Goal: Task Accomplishment & Management: Manage account settings

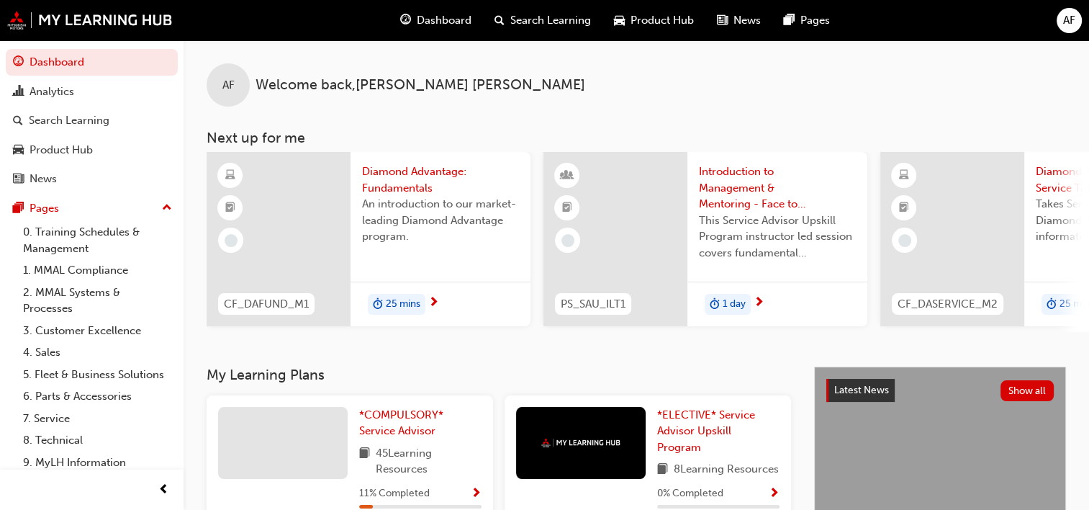
scroll to position [144, 0]
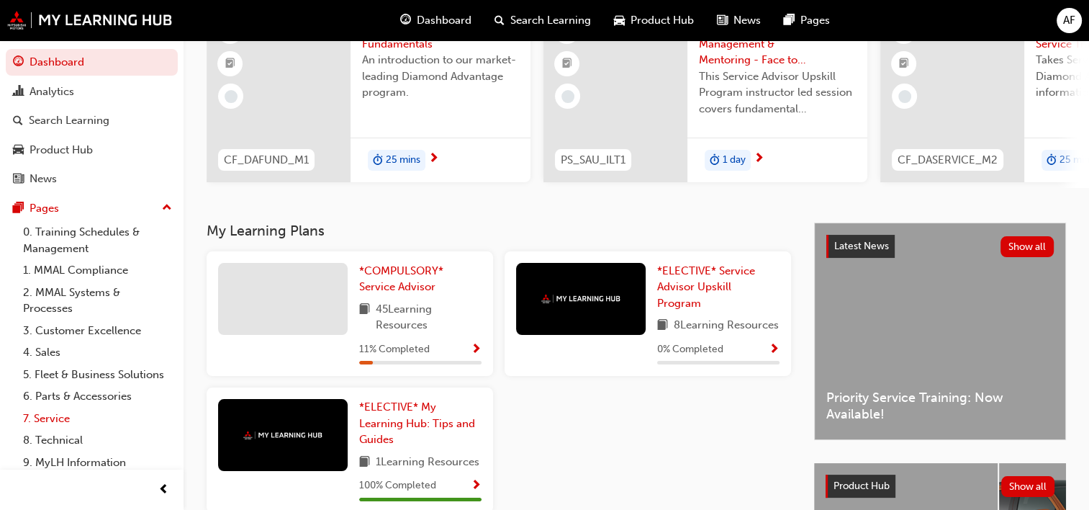
click at [68, 430] on link "7. Service" at bounding box center [97, 418] width 160 height 22
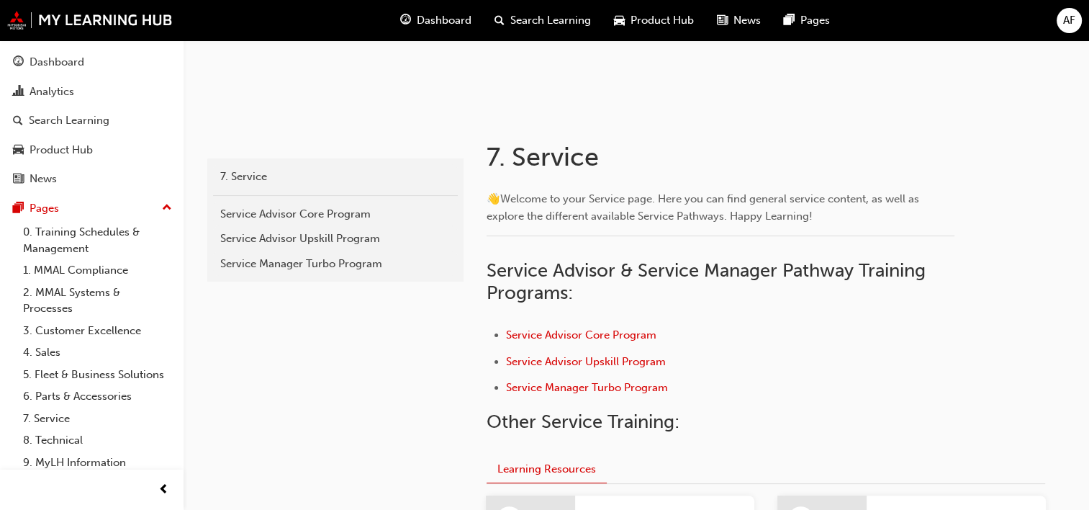
scroll to position [288, 0]
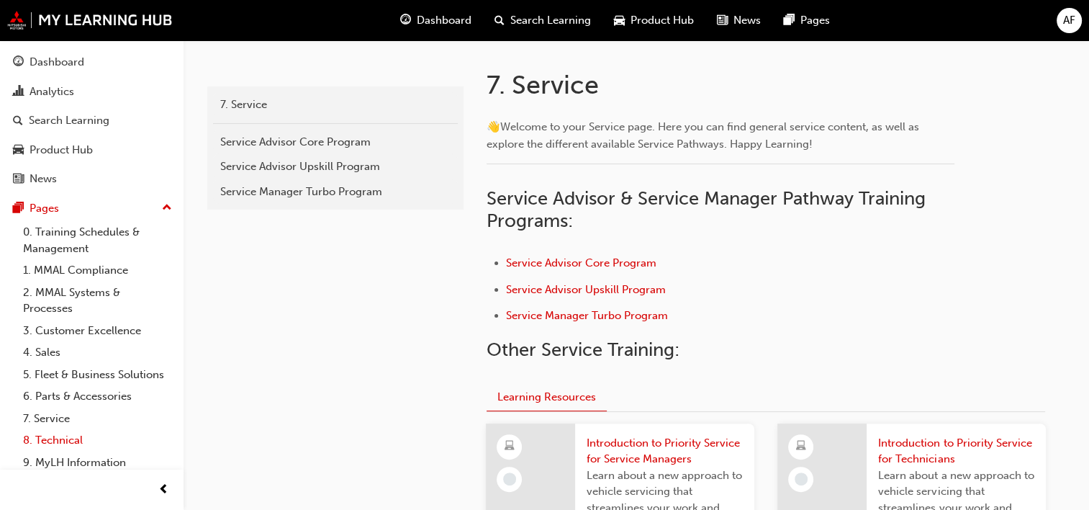
click at [60, 451] on link "8. Technical" at bounding box center [97, 440] width 160 height 22
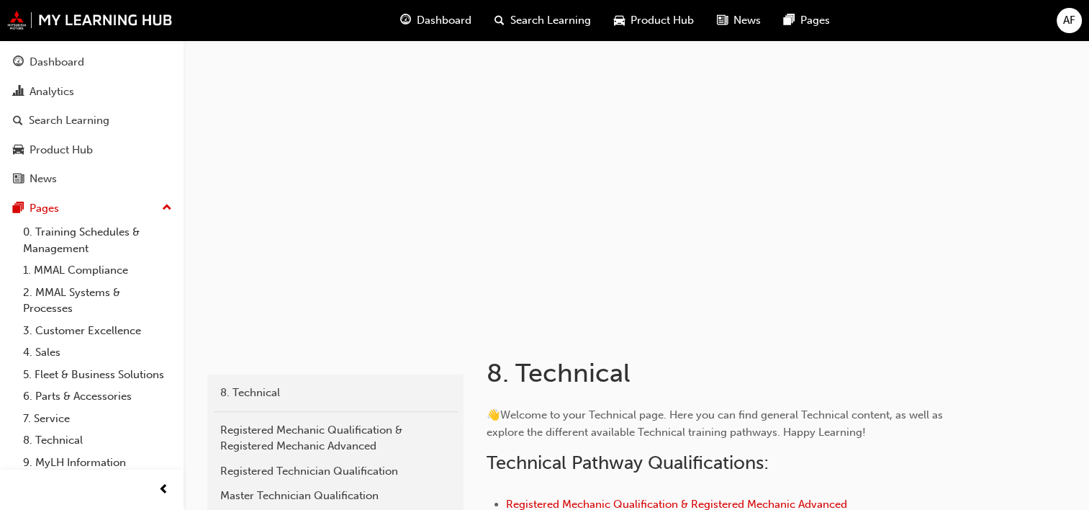
click at [426, 22] on span "Dashboard" at bounding box center [444, 20] width 55 height 17
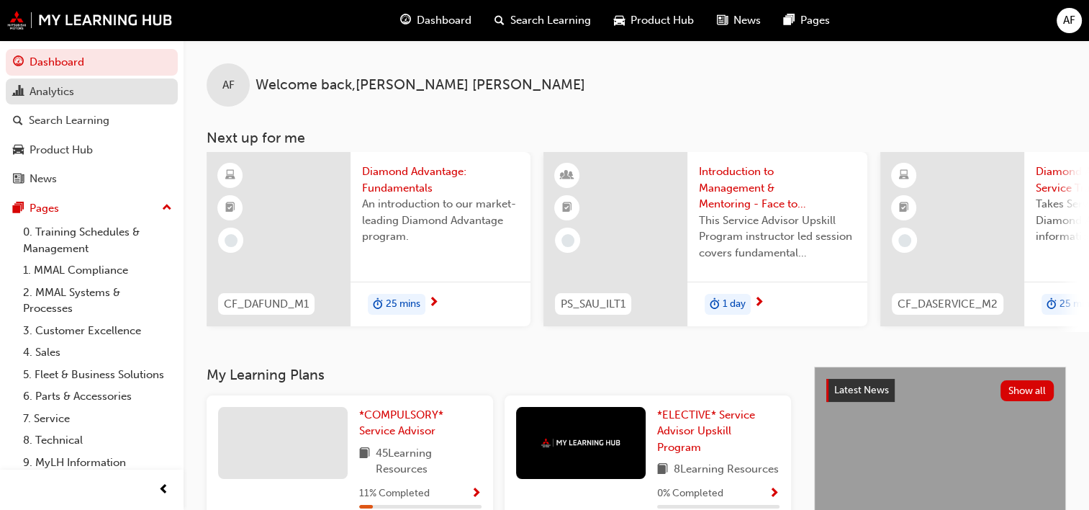
click at [49, 89] on div "Analytics" at bounding box center [52, 91] width 45 height 17
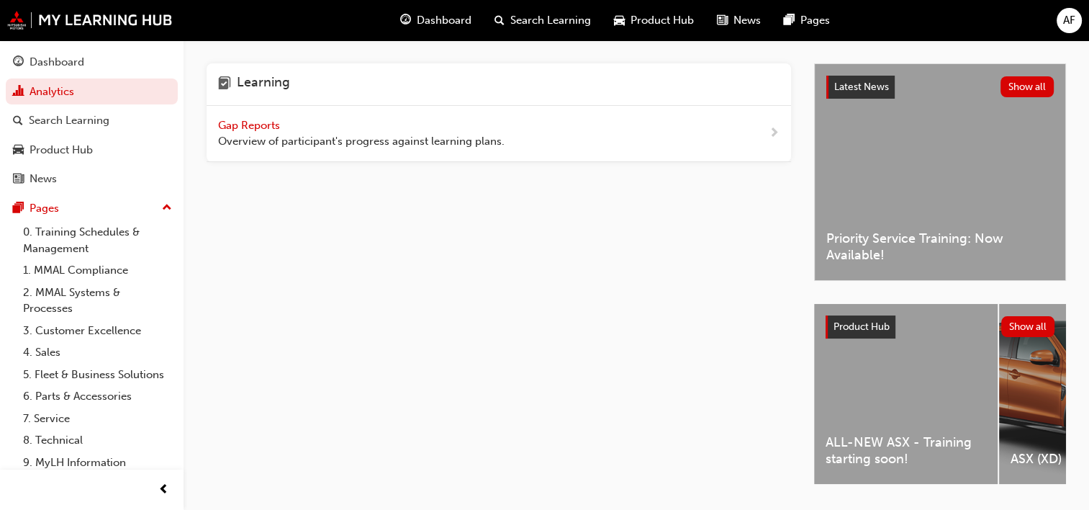
click at [242, 127] on span "Gap Reports" at bounding box center [250, 125] width 65 height 13
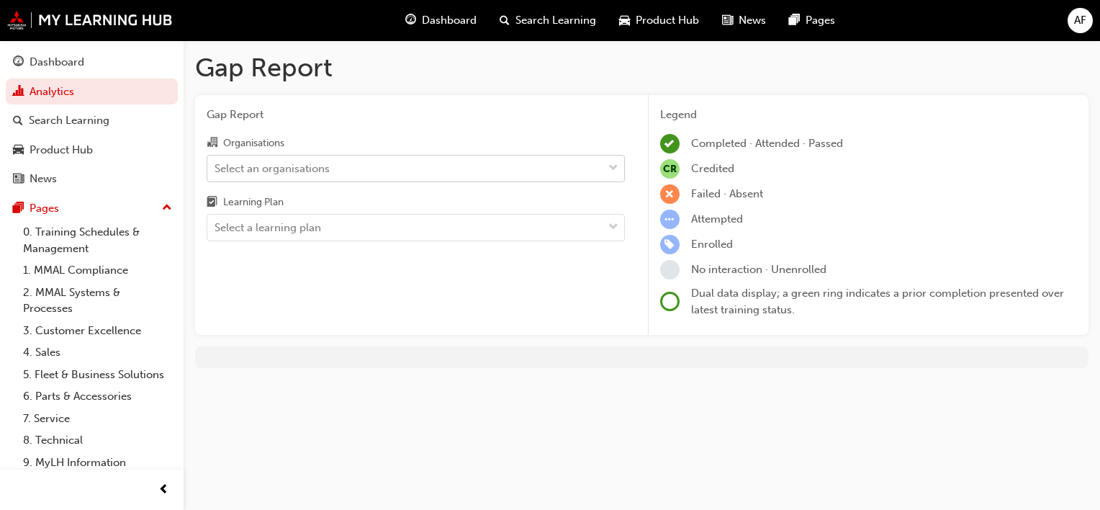
click at [567, 173] on div "Select an organisations" at bounding box center [404, 167] width 395 height 25
click at [216, 173] on input "Organisations Select an organisations" at bounding box center [214, 167] width 1 height 12
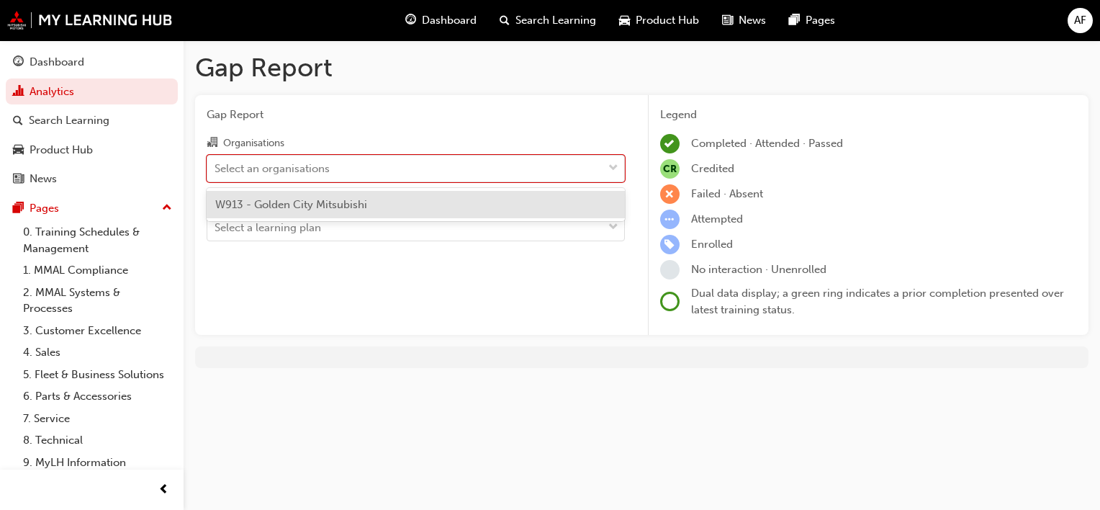
click at [362, 206] on span "W913 - Golden City Mitsubishi" at bounding box center [291, 204] width 152 height 13
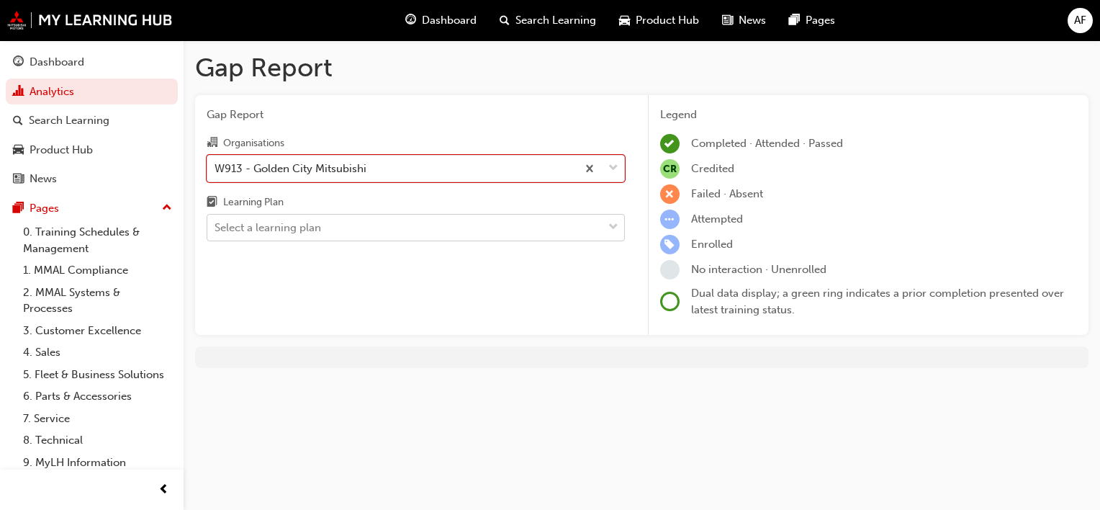
click at [360, 225] on div "Select a learning plan" at bounding box center [404, 227] width 395 height 25
click at [216, 225] on input "Learning Plan Select a learning plan" at bounding box center [214, 227] width 1 height 12
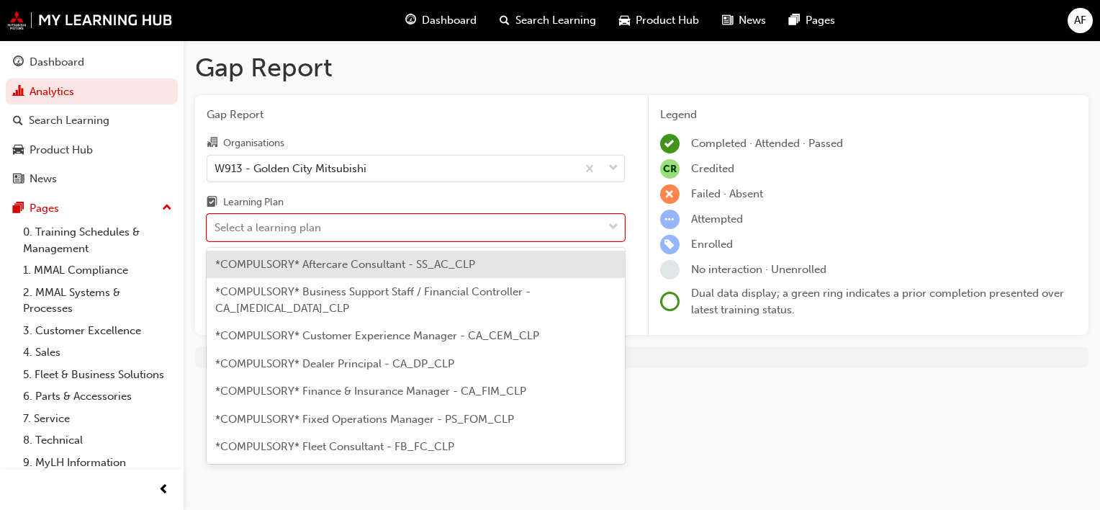
click at [400, 266] on span "*COMPULSORY* Aftercare Consultant - SS_AC_CLP" at bounding box center [345, 264] width 260 height 13
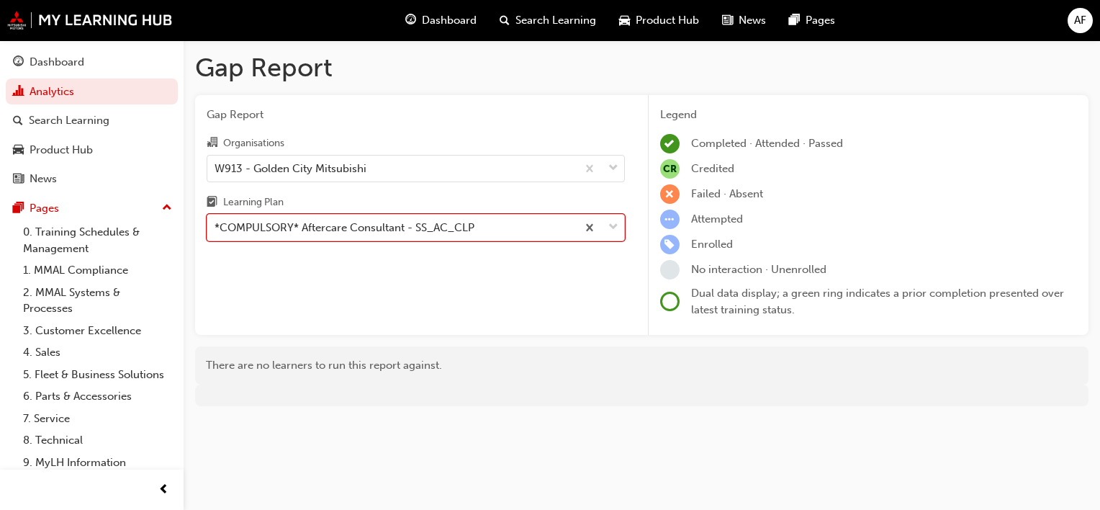
click at [395, 227] on div "*COMPULSORY* Aftercare Consultant - SS_AC_CLP" at bounding box center [344, 228] width 260 height 17
click at [216, 227] on input "Learning Plan option *COMPULSORY* Aftercare Consultant - SS_AC_CLP, selected. 0…" at bounding box center [214, 227] width 1 height 12
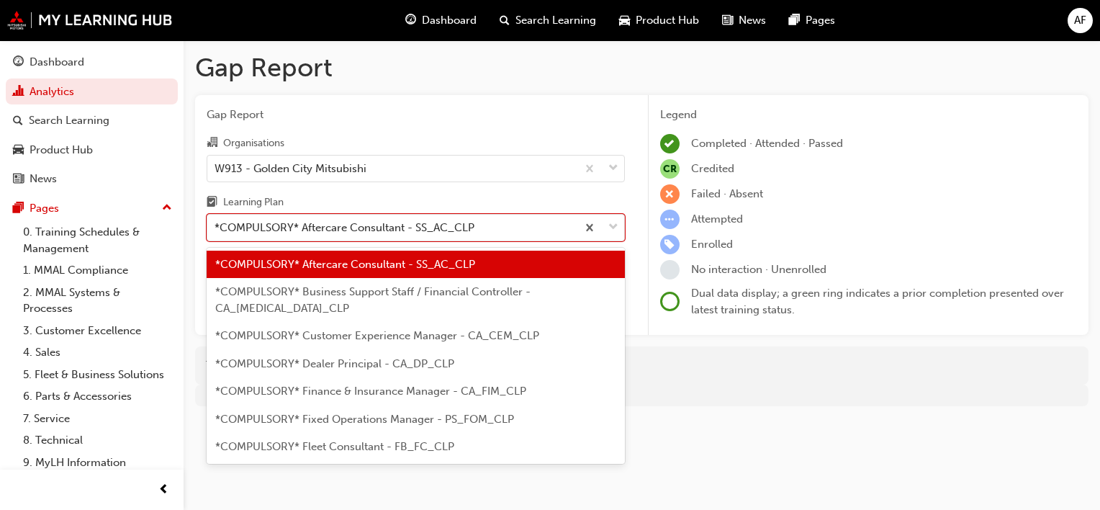
click at [367, 202] on div "Learning Plan" at bounding box center [416, 204] width 418 height 21
click at [216, 221] on input "Learning Plan option *COMPULSORY* Aftercare Consultant - SS_AC_CLP, selected. o…" at bounding box center [214, 227] width 1 height 12
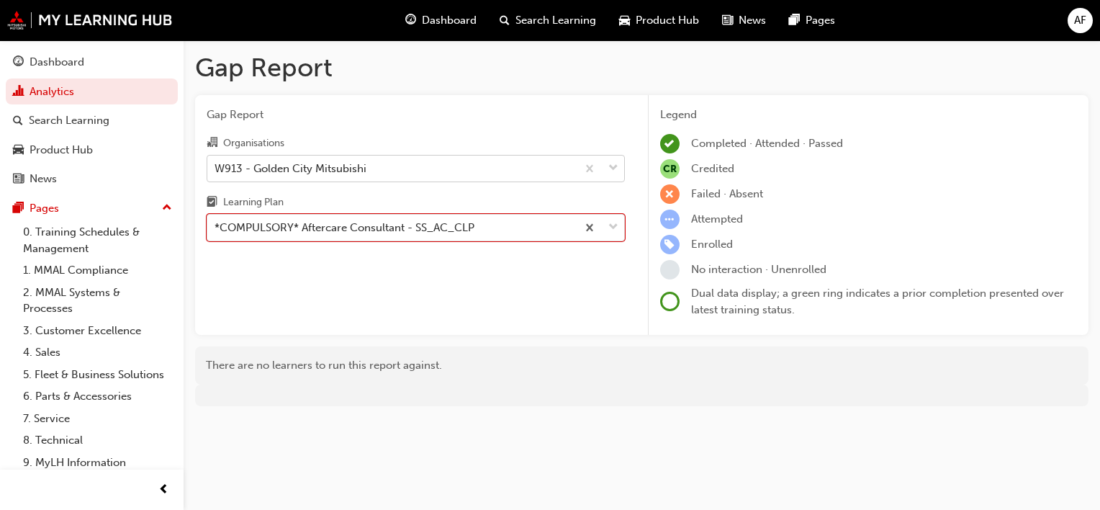
click at [381, 177] on div "W913 - Golden City Mitsubishi" at bounding box center [391, 167] width 369 height 25
click at [216, 173] on input "Organisations W913 - Golden City Mitsubishi" at bounding box center [214, 167] width 1 height 12
click at [512, 225] on div "Select a learning plan" at bounding box center [404, 227] width 395 height 25
click at [216, 225] on input "Learning Plan option *COMPULSORY* Aftercare Consultant - SS_AC_CLP, selected. 0…" at bounding box center [214, 227] width 1 height 12
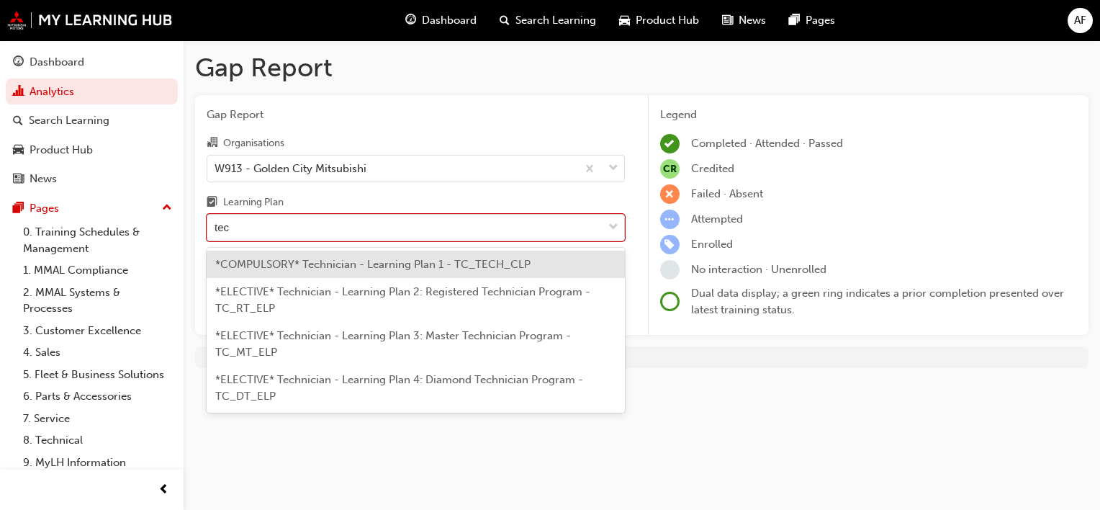
type input "tech"
click at [397, 265] on span "*COMPULSORY* Technician - Learning Plan 1 - TC_TECH_CLP" at bounding box center [372, 264] width 315 height 13
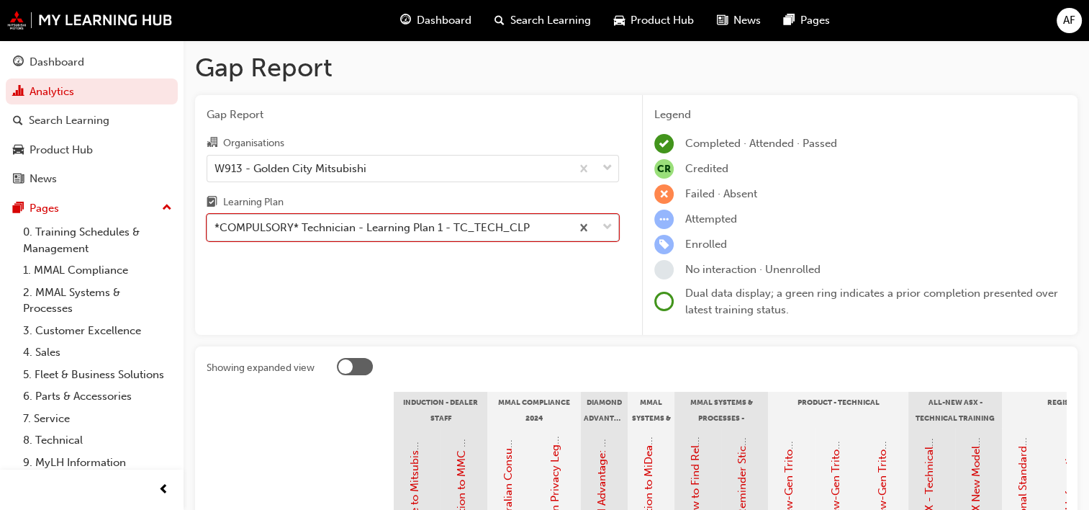
click at [397, 230] on div "*COMPULSORY* Technician - Learning Plan 1 - TC_TECH_CLP" at bounding box center [371, 228] width 315 height 17
click at [216, 230] on input "Learning Plan option *COMPULSORY* Technician - Learning Plan 1 - TC_TECH_CLP, s…" at bounding box center [214, 227] width 1 height 12
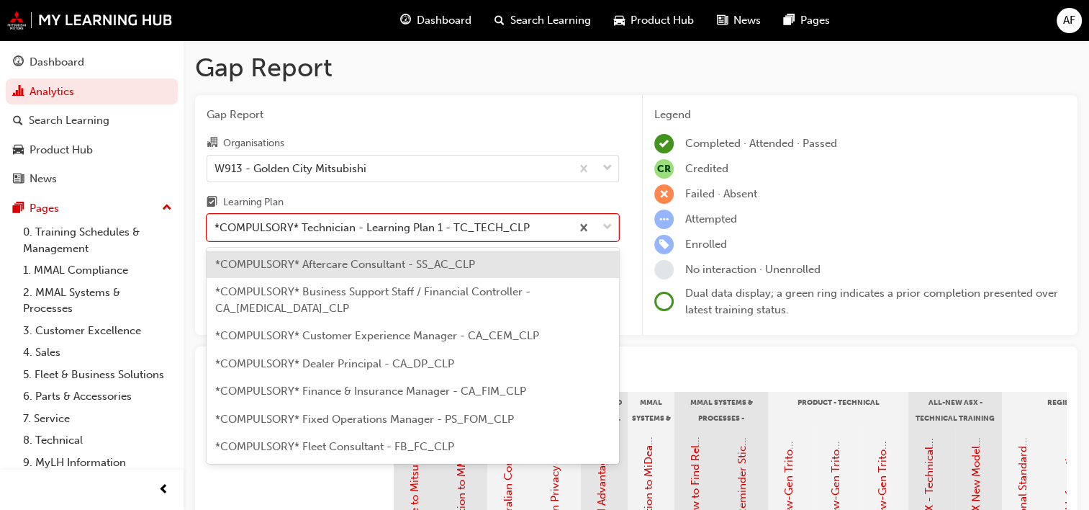
scroll to position [406, 0]
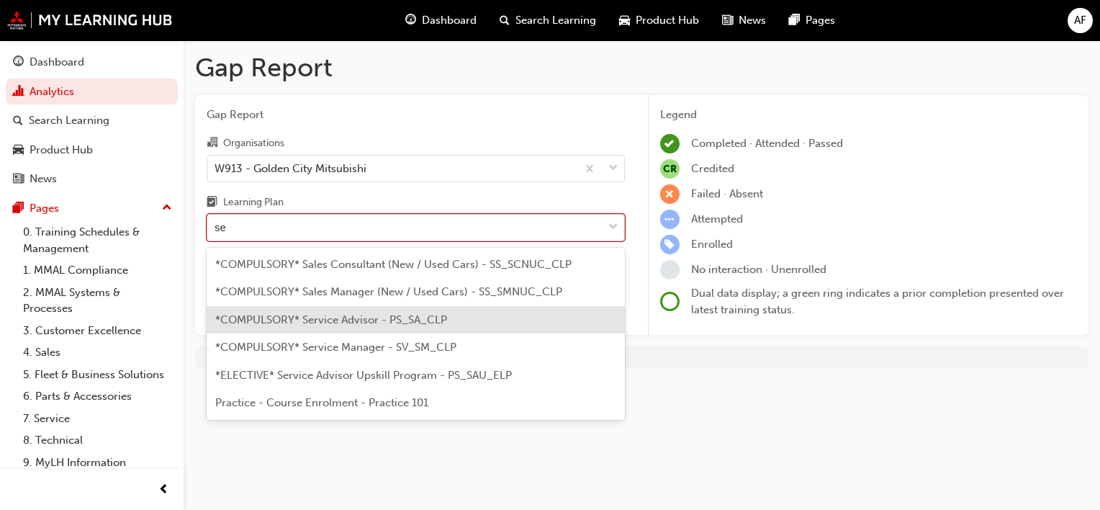
type input "s"
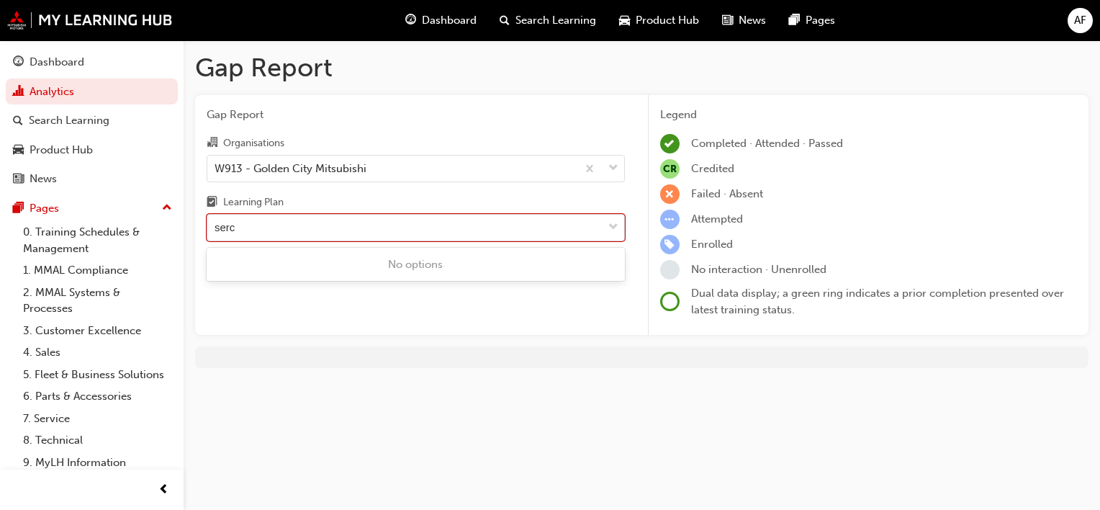
type input "ser"
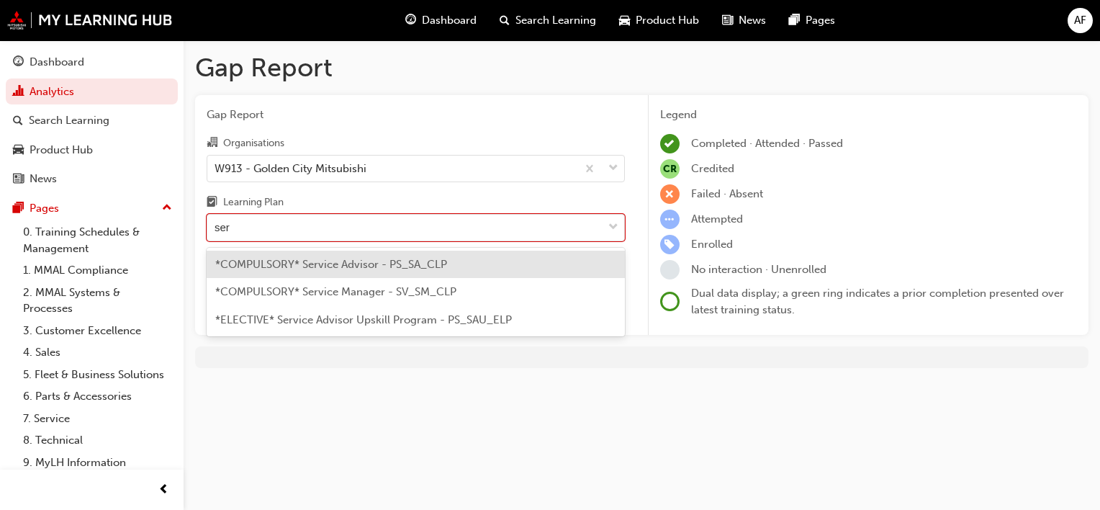
click at [403, 266] on span "*COMPULSORY* Service Advisor - PS_SA_CLP" at bounding box center [331, 264] width 232 height 13
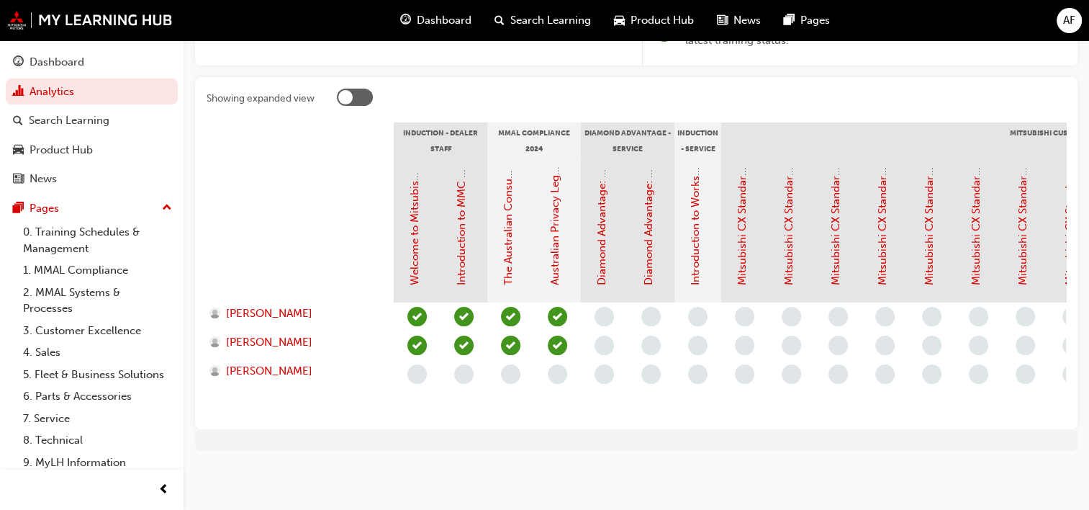
scroll to position [135, 0]
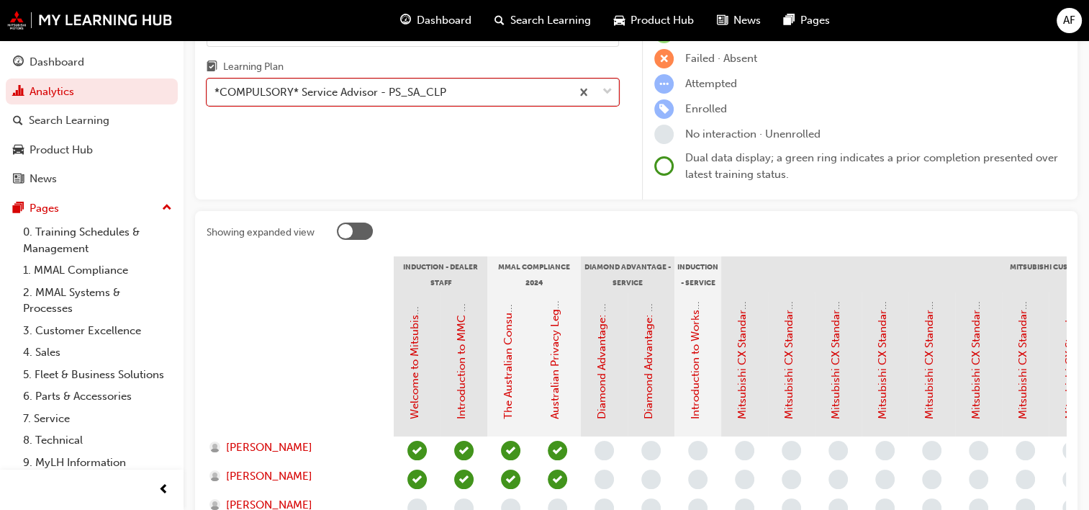
click at [348, 231] on div at bounding box center [345, 231] width 14 height 14
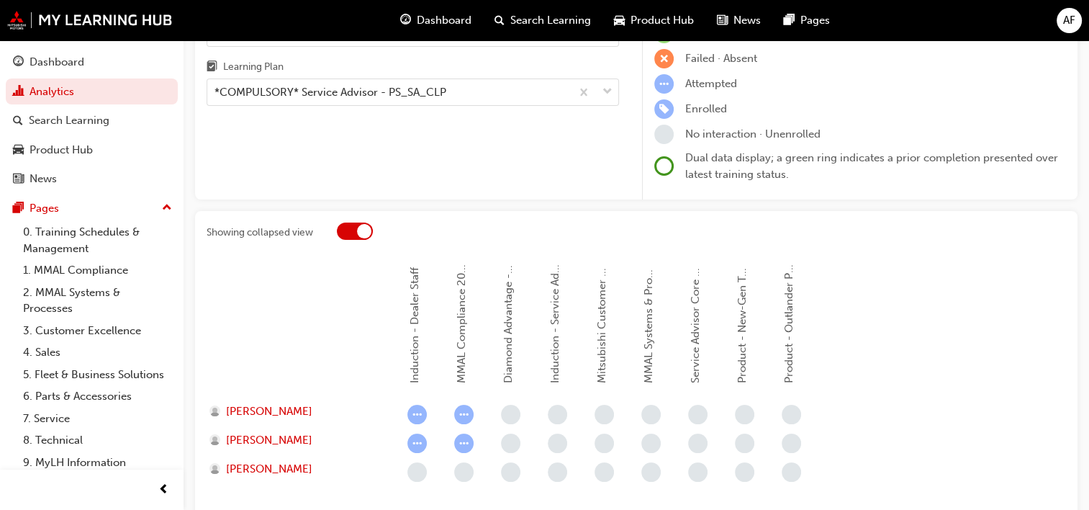
click at [364, 229] on div at bounding box center [364, 231] width 14 height 14
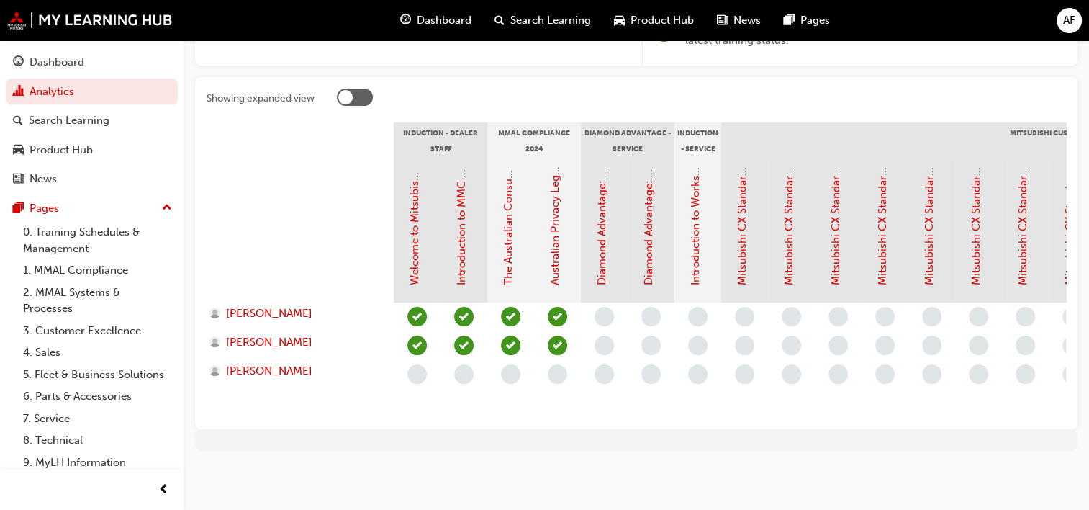
scroll to position [0, 0]
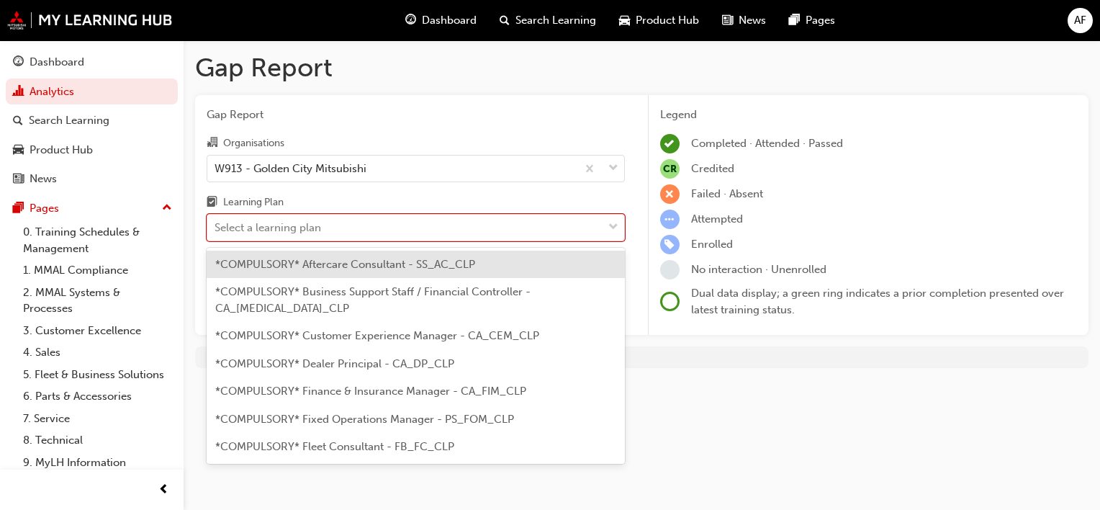
click at [515, 232] on div "Select a learning plan" at bounding box center [404, 227] width 395 height 25
click at [216, 232] on input "Learning Plan option *COMPULSORY* Service Advisor - PS_SA_CLP, selected. option…" at bounding box center [214, 227] width 1 height 12
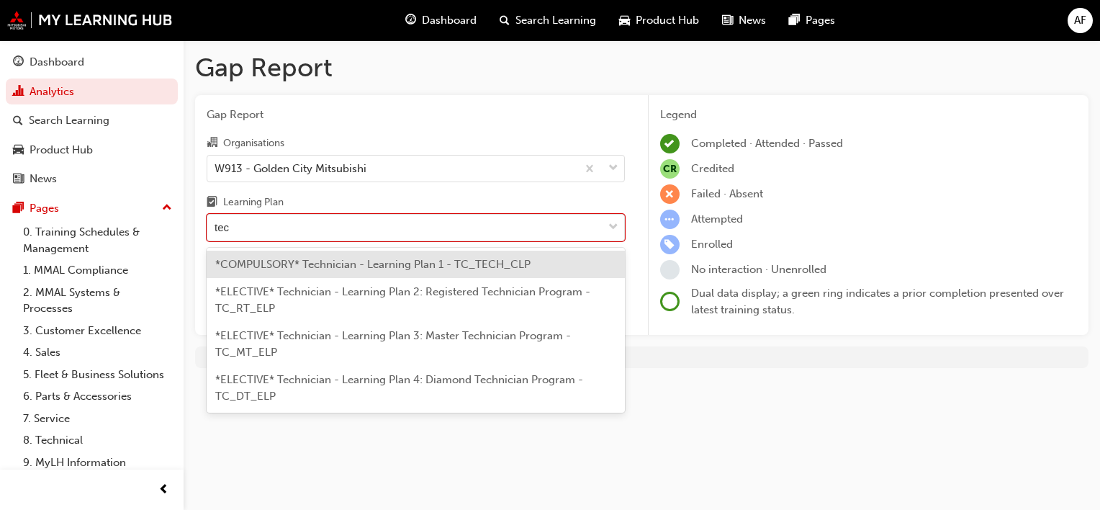
type input "tech"
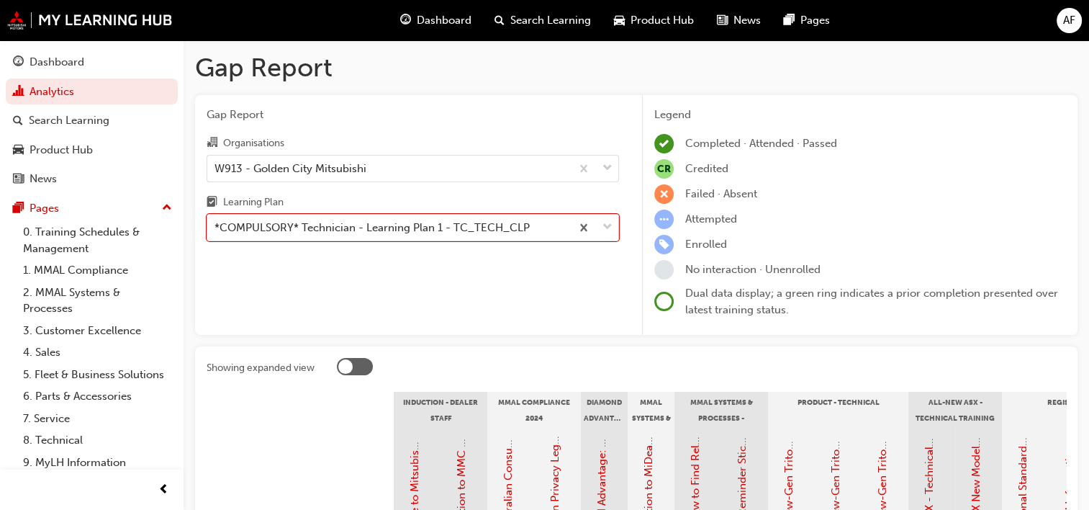
scroll to position [288, 0]
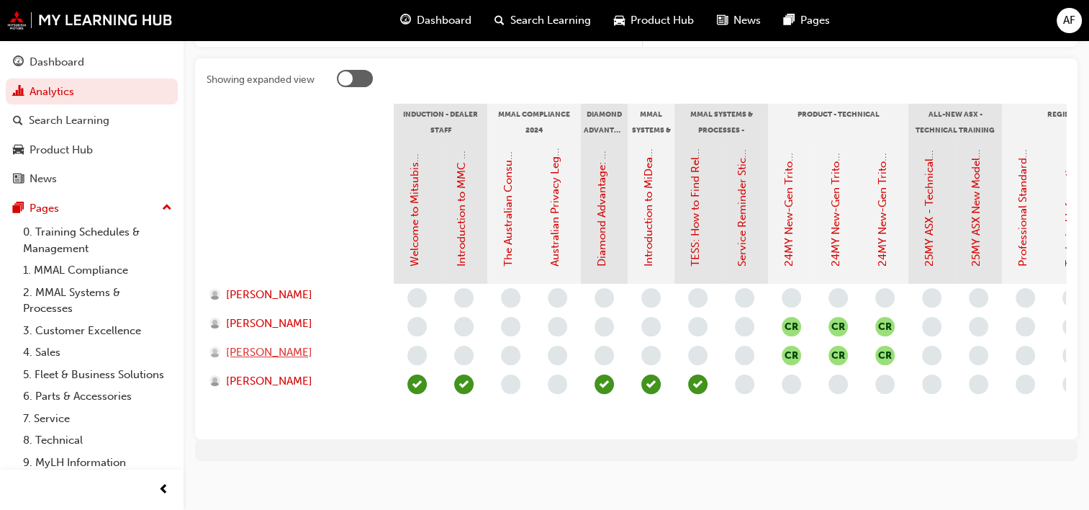
click at [253, 353] on span "JULIUS COSICO" at bounding box center [269, 352] width 86 height 17
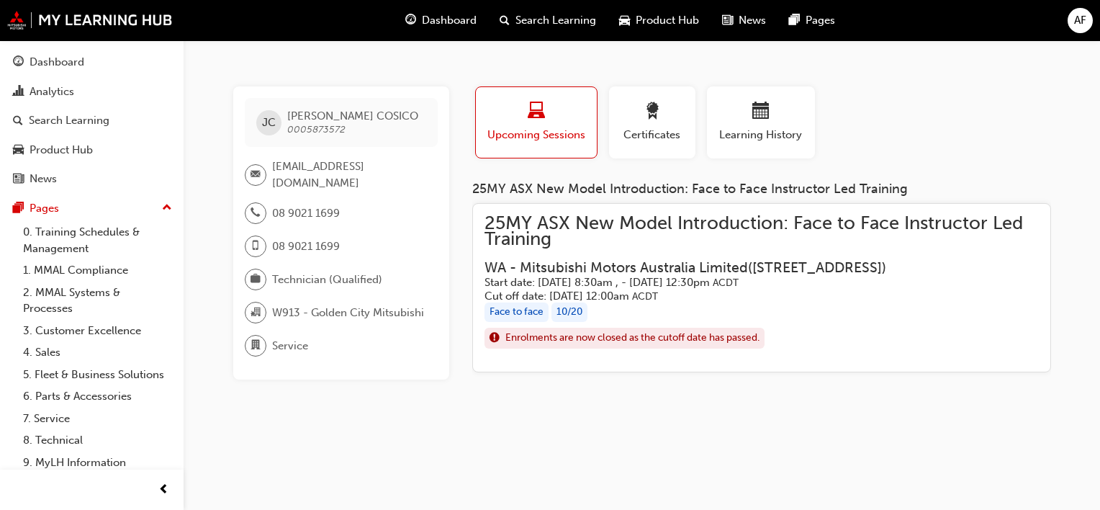
click at [1079, 20] on span "AF" at bounding box center [1080, 20] width 12 height 17
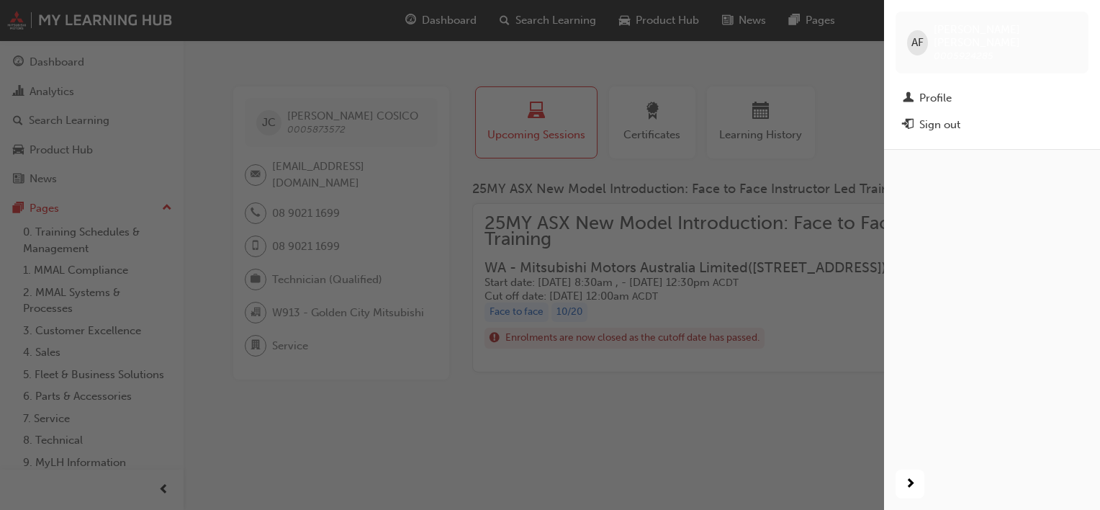
click at [806, 61] on div "button" at bounding box center [442, 255] width 884 height 510
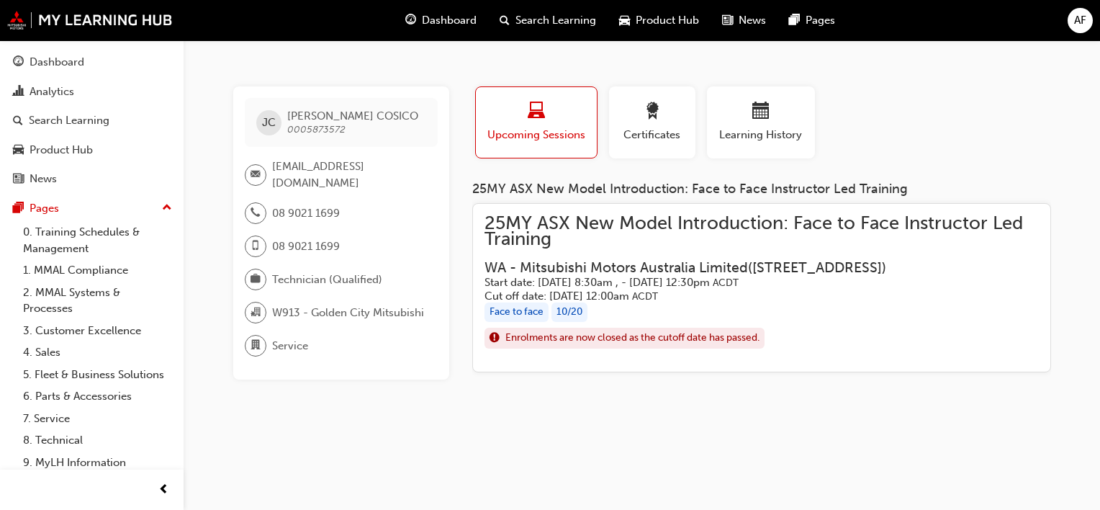
click at [317, 109] on span "JULIUS COSICO" at bounding box center [352, 115] width 131 height 13
click at [273, 122] on span "JC" at bounding box center [269, 122] width 14 height 17
click at [49, 64] on div "Dashboard" at bounding box center [57, 62] width 55 height 17
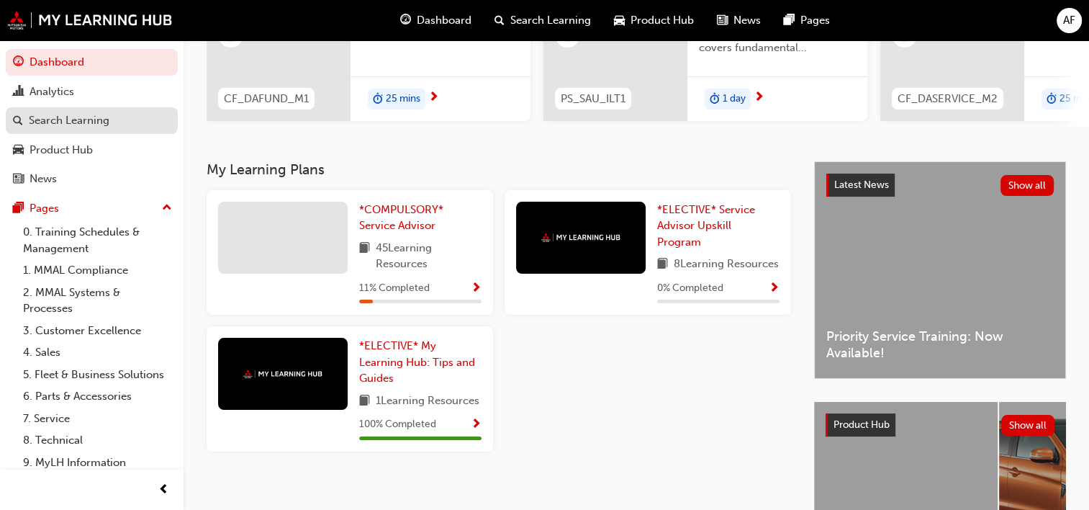
click at [88, 120] on div "Search Learning" at bounding box center [69, 120] width 81 height 17
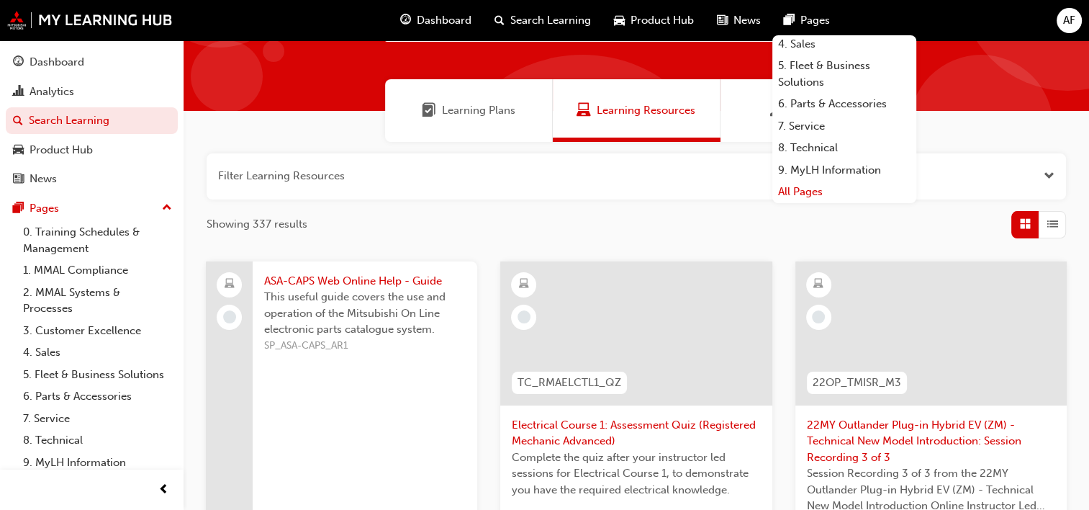
scroll to position [360, 0]
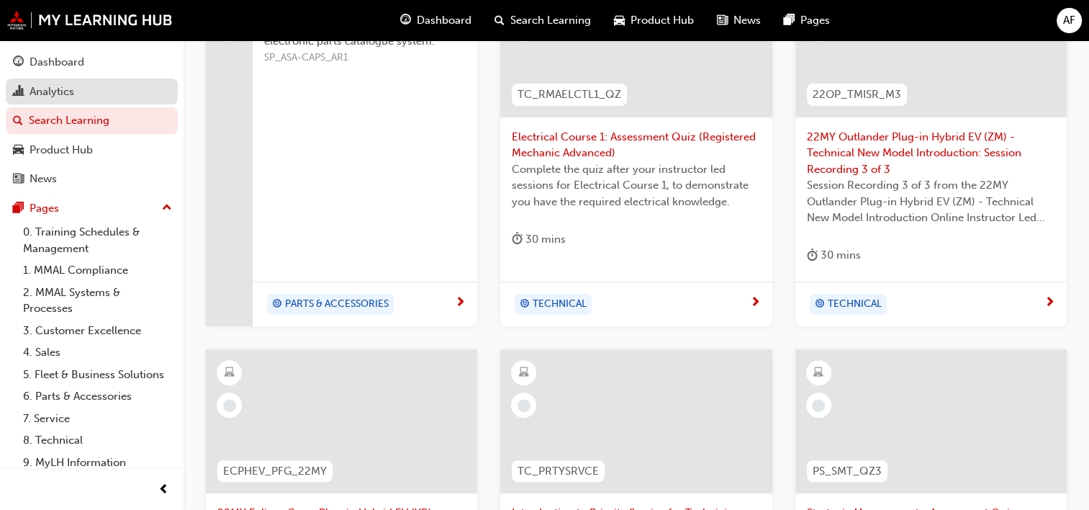
click at [71, 96] on div "Analytics" at bounding box center [52, 91] width 45 height 17
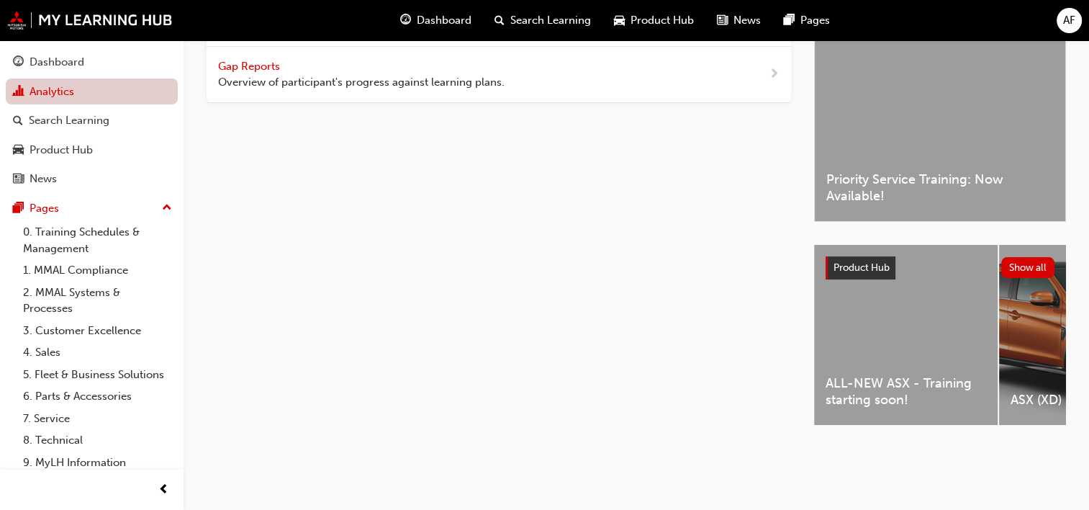
scroll to position [64, 0]
click at [248, 63] on span "Gap Reports" at bounding box center [250, 66] width 65 height 13
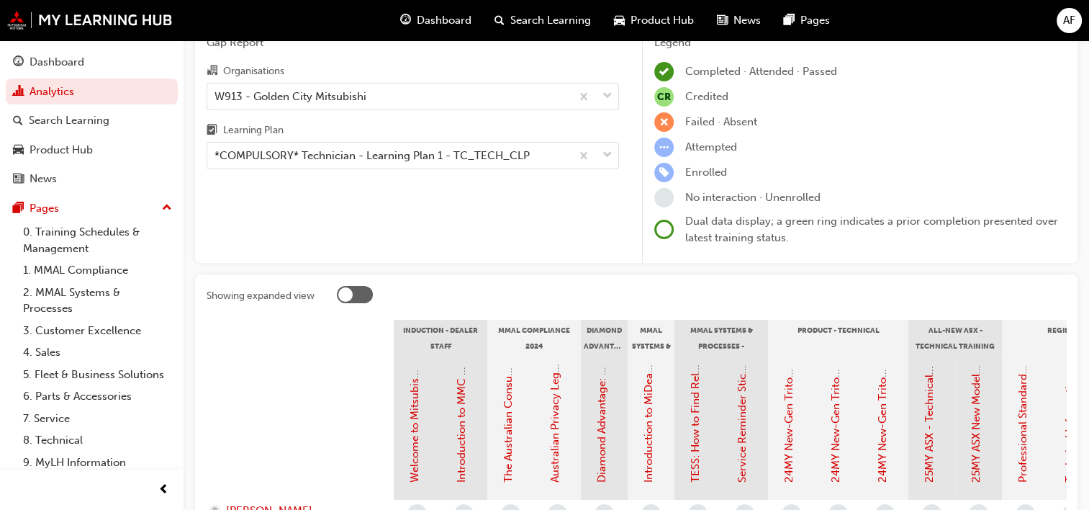
scroll to position [144, 0]
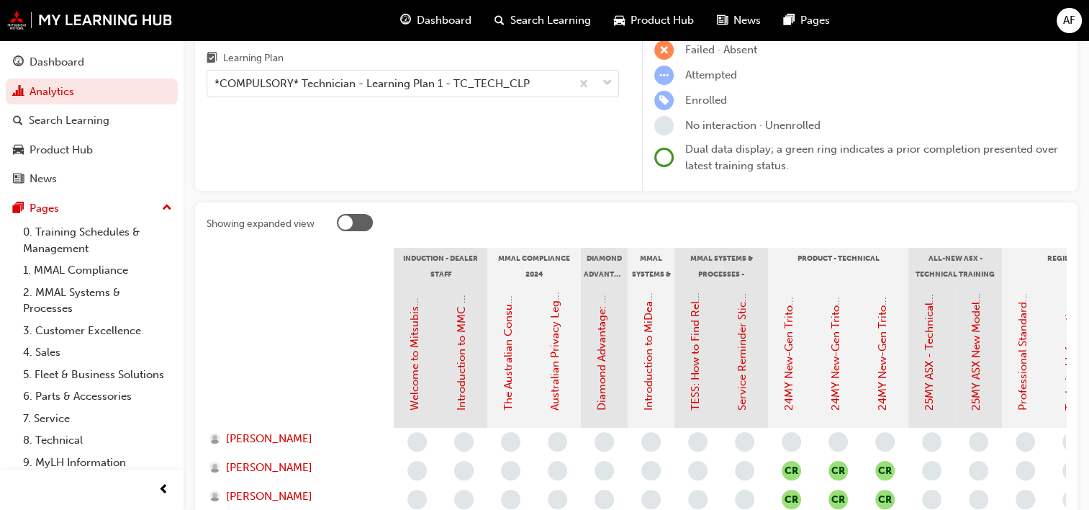
click at [346, 222] on div at bounding box center [345, 222] width 14 height 14
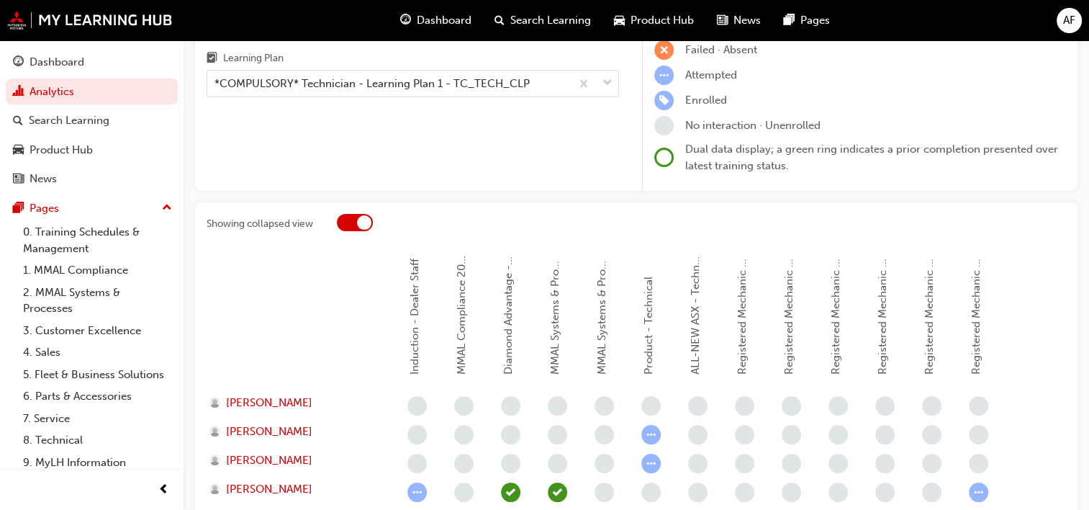
scroll to position [261, 0]
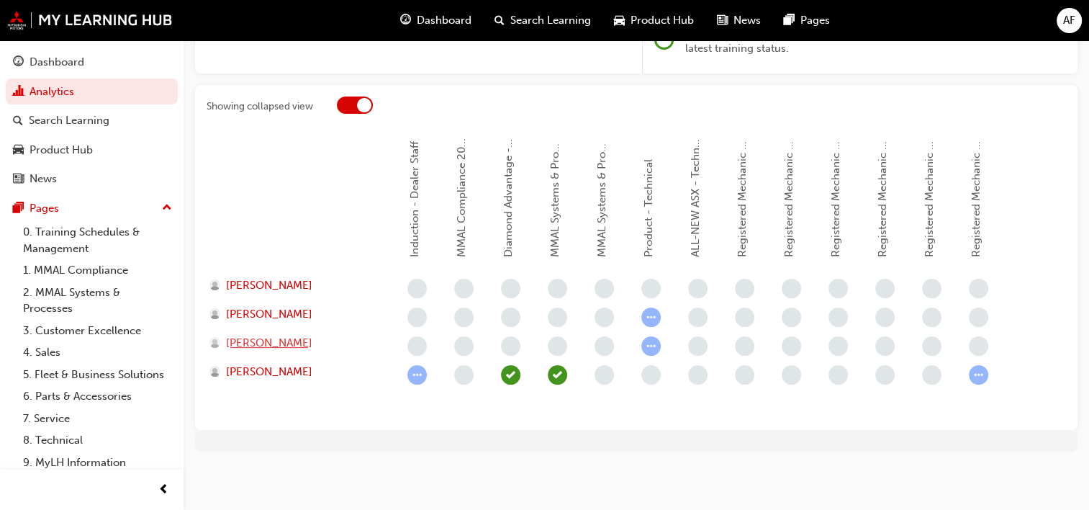
click at [281, 338] on span "JULIUS COSICO" at bounding box center [269, 343] width 86 height 17
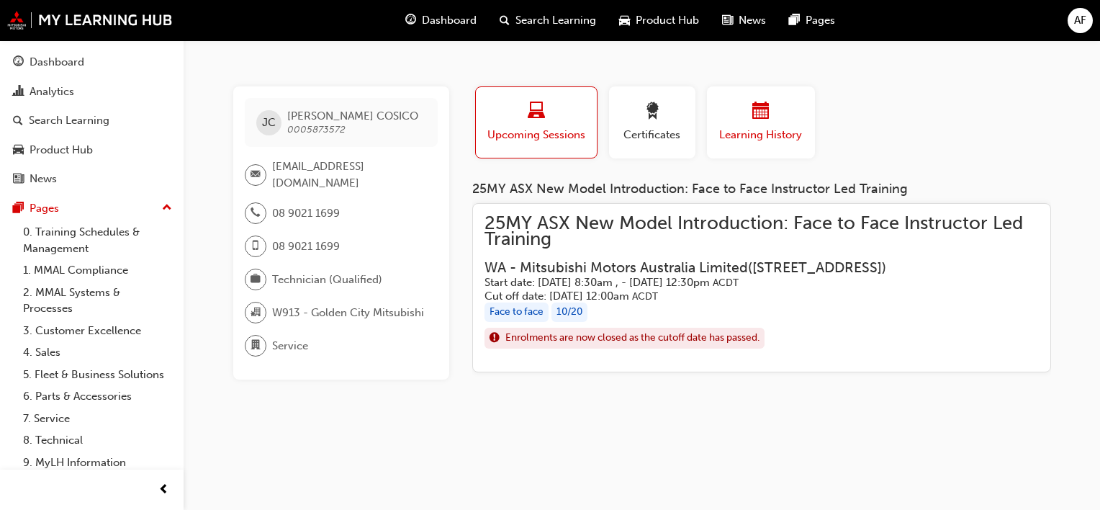
click at [734, 123] on div "button" at bounding box center [761, 113] width 86 height 22
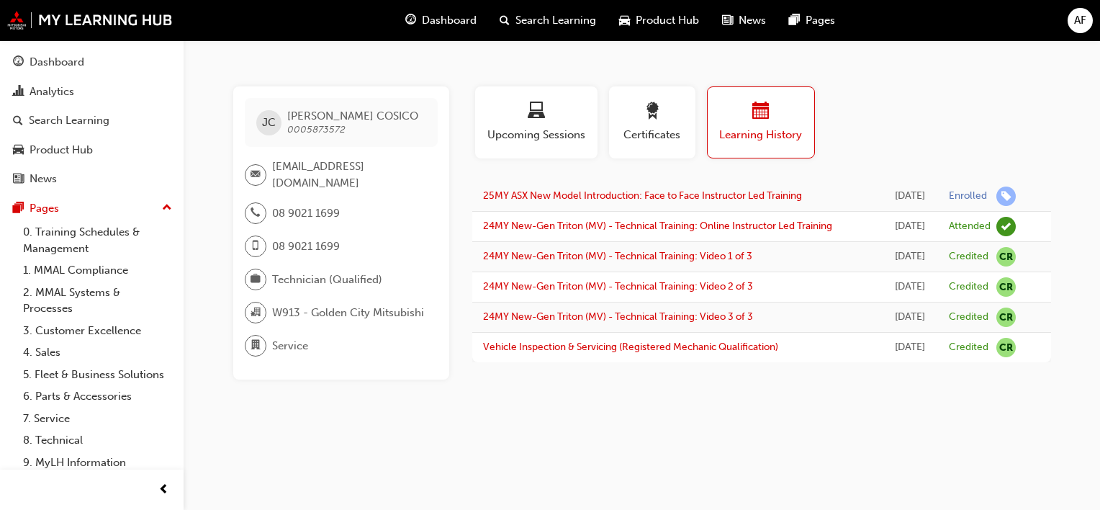
click at [1077, 20] on span "AF" at bounding box center [1080, 20] width 12 height 17
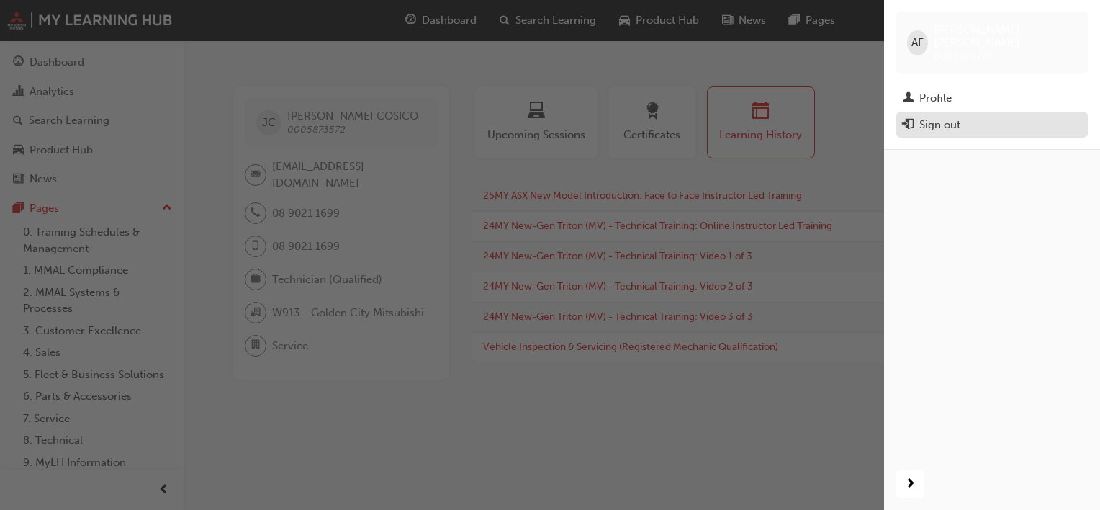
click at [967, 116] on div "Sign out" at bounding box center [992, 125] width 178 height 18
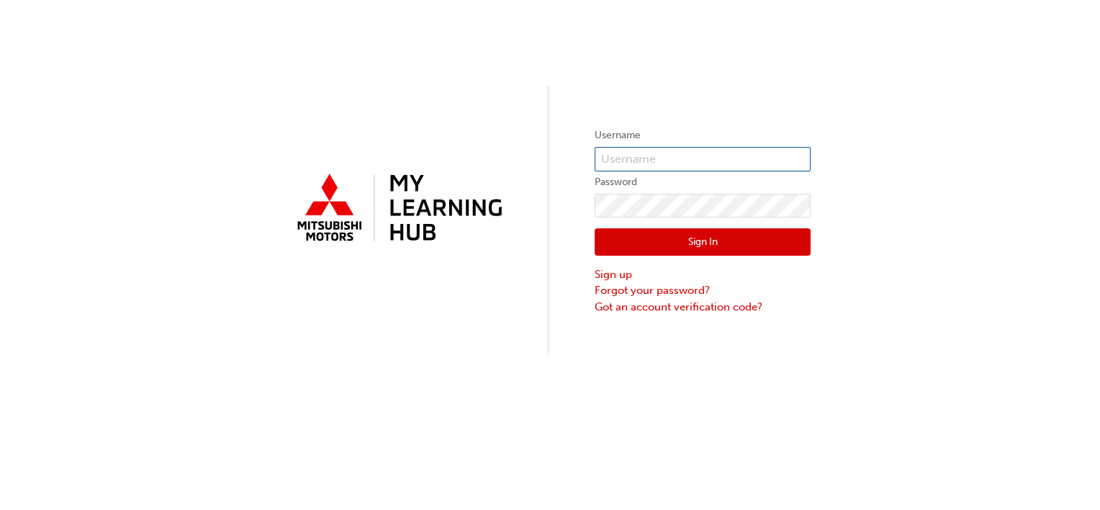
type input "0005924285"
click at [666, 160] on input "0005924285" at bounding box center [702, 159] width 216 height 24
click at [668, 160] on input "0005924285" at bounding box center [702, 159] width 216 height 24
drag, startPoint x: 521, startPoint y: 210, endPoint x: 645, endPoint y: 279, distance: 141.4
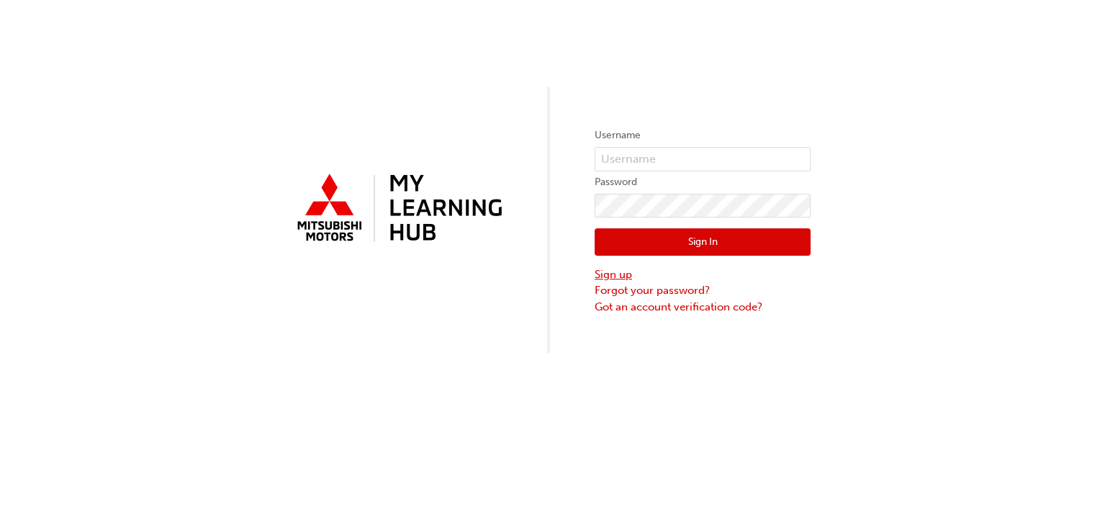
click at [523, 211] on div "Username Password Sign In Sign up Forgot your password? Got an account verifica…" at bounding box center [550, 176] width 1100 height 353
click at [506, 287] on div "Username Password Sign In Sign up Forgot your password? Got an account verifica…" at bounding box center [550, 176] width 1100 height 353
click at [656, 291] on link "Forgot your password?" at bounding box center [702, 290] width 216 height 17
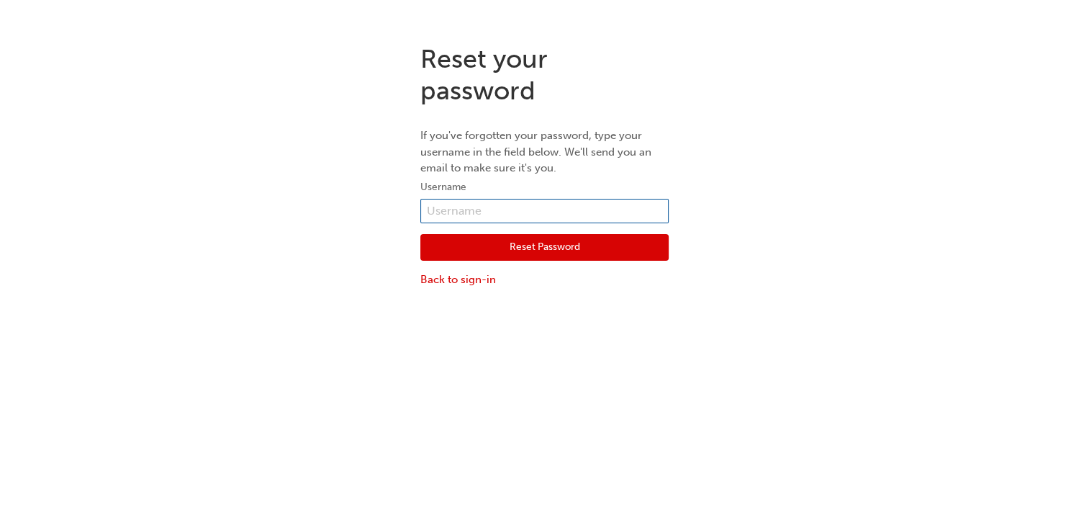
click at [489, 205] on input "text" at bounding box center [544, 211] width 248 height 24
type input "0005873572"
click at [543, 244] on button "Reset Password" at bounding box center [544, 247] width 248 height 27
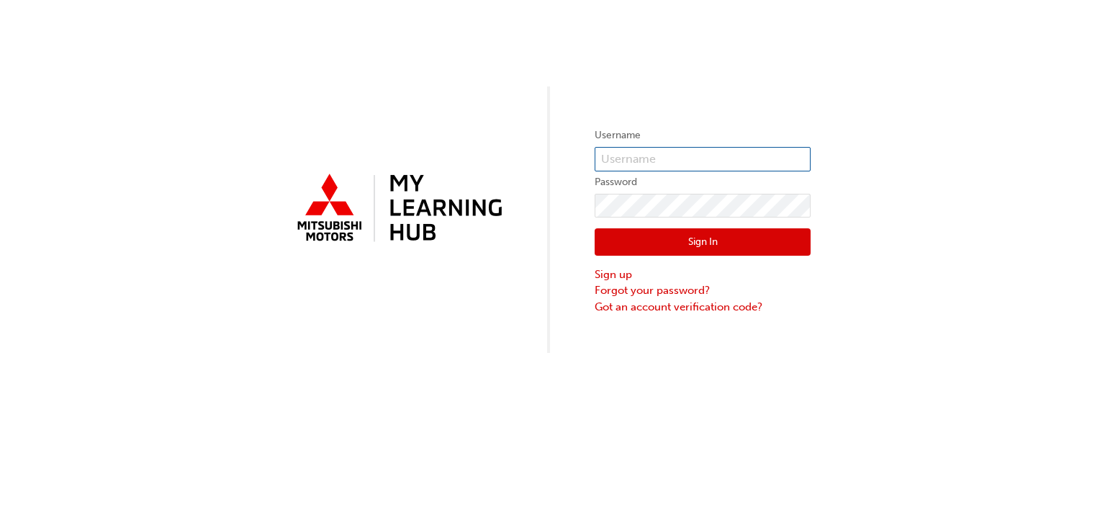
type input "0005924285"
click at [695, 241] on button "Sign In" at bounding box center [702, 241] width 216 height 27
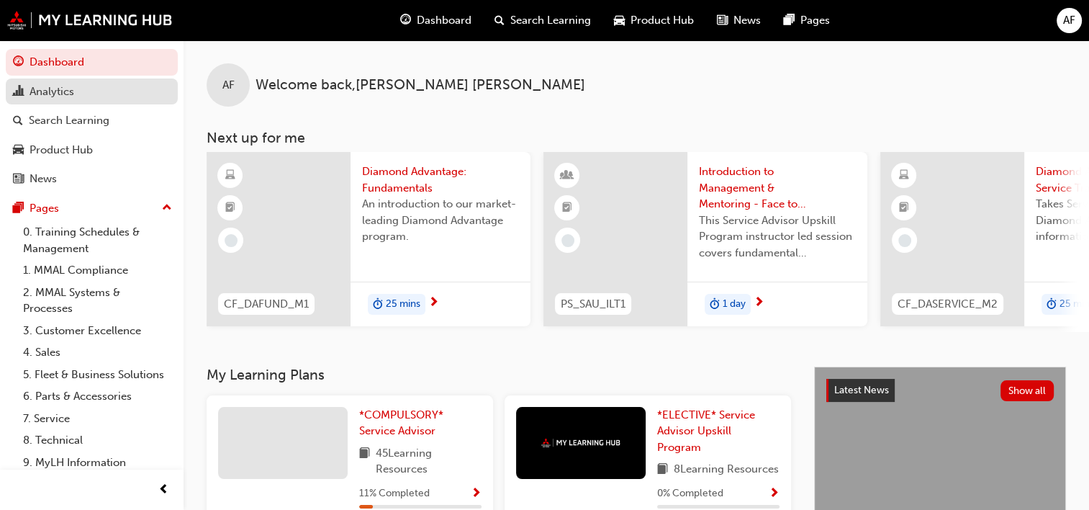
click at [63, 98] on div "Analytics" at bounding box center [52, 91] width 45 height 17
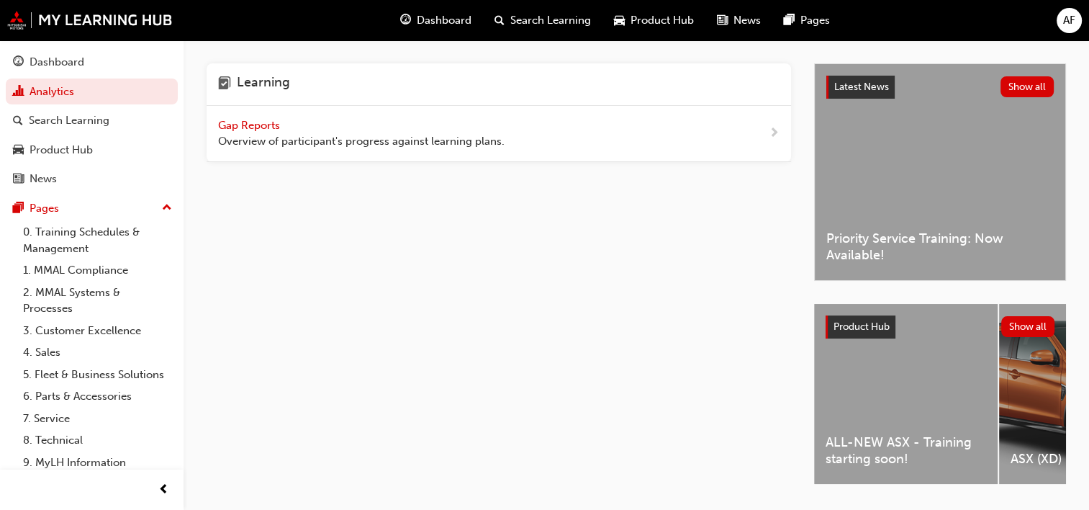
click at [257, 128] on span "Gap Reports" at bounding box center [250, 125] width 65 height 13
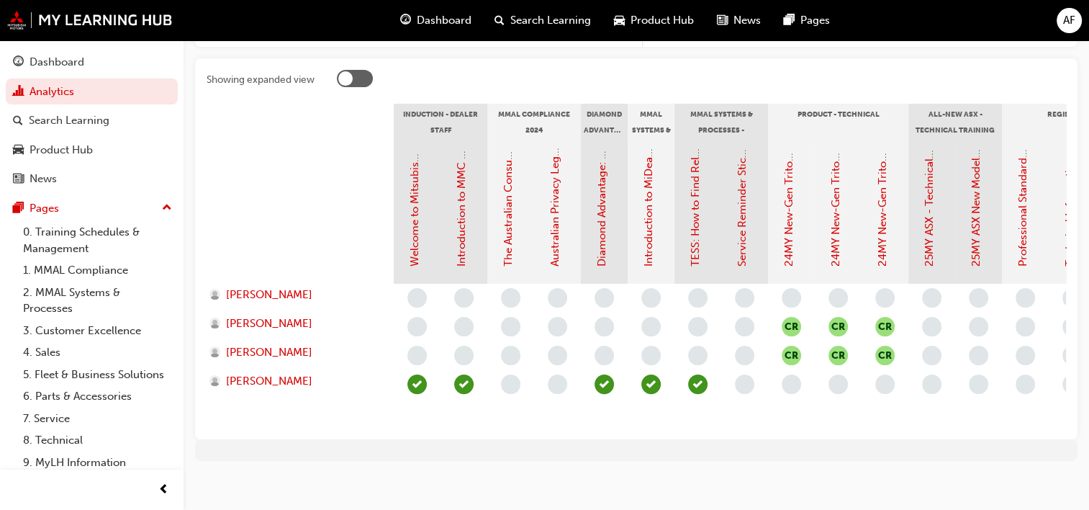
scroll to position [308, 0]
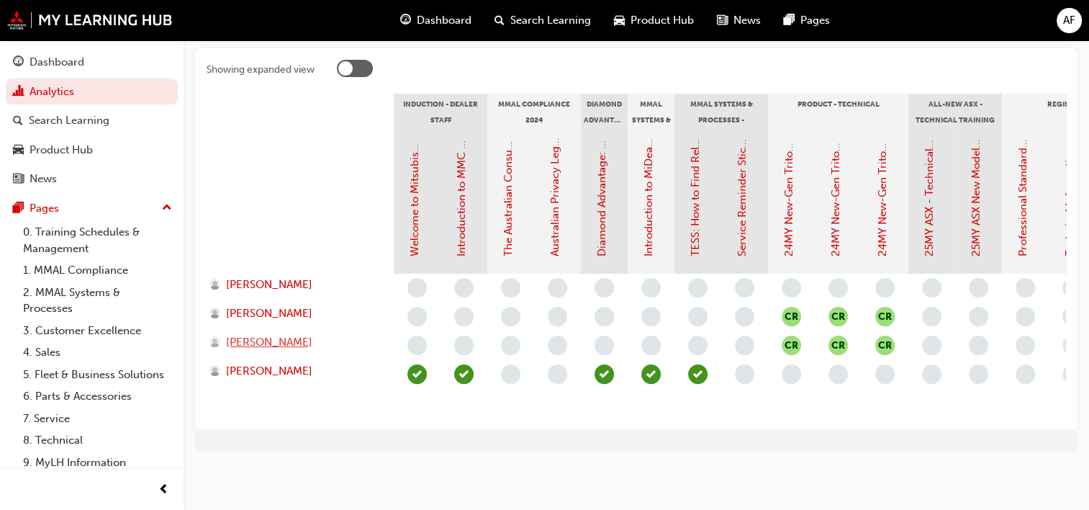
click at [260, 334] on span "[PERSON_NAME]" at bounding box center [269, 342] width 86 height 17
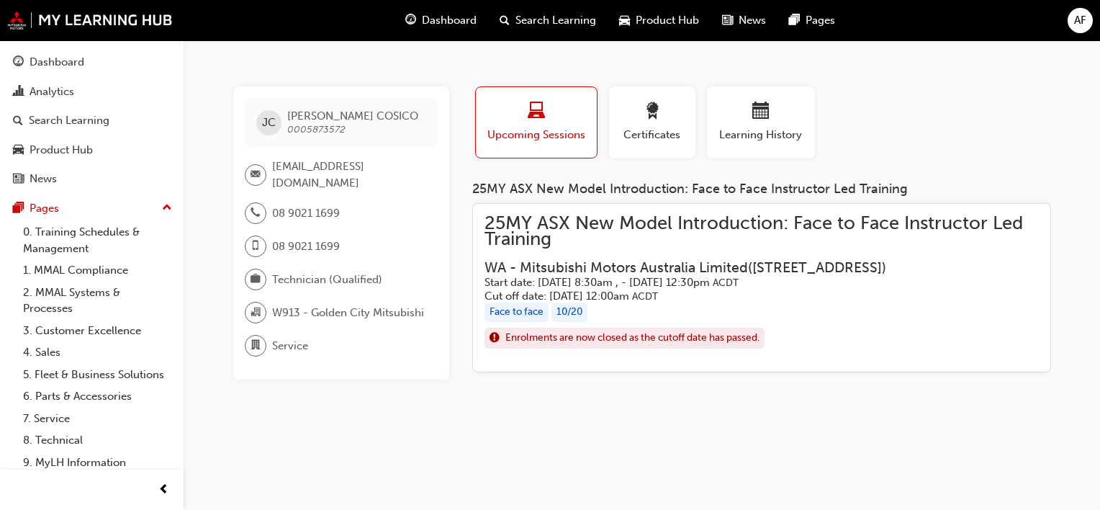
click at [333, 130] on span "0005873572" at bounding box center [316, 129] width 58 height 12
copy span "0005873572"
click at [1077, 20] on span "AF" at bounding box center [1080, 20] width 12 height 17
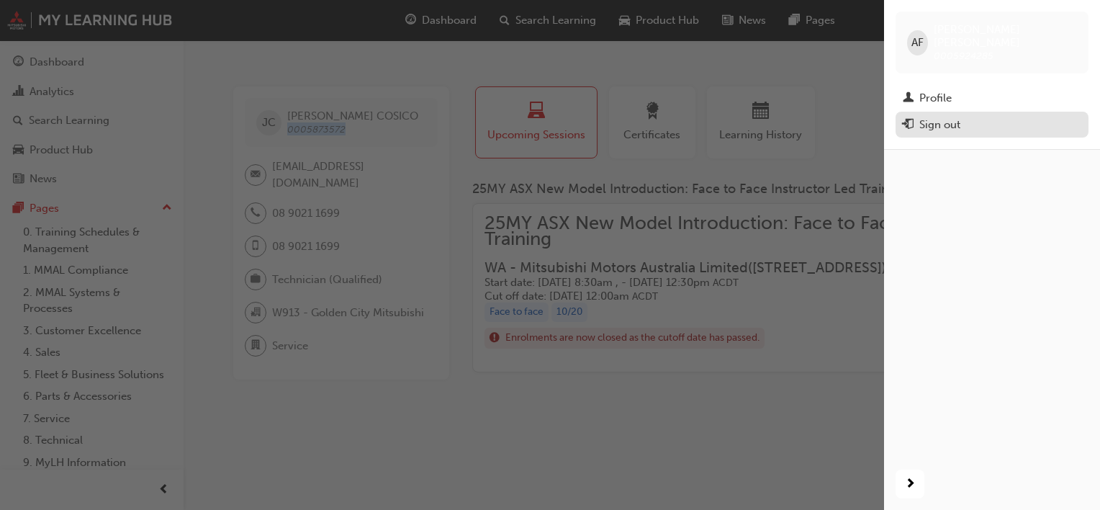
click at [931, 117] on div "Sign out" at bounding box center [939, 125] width 41 height 17
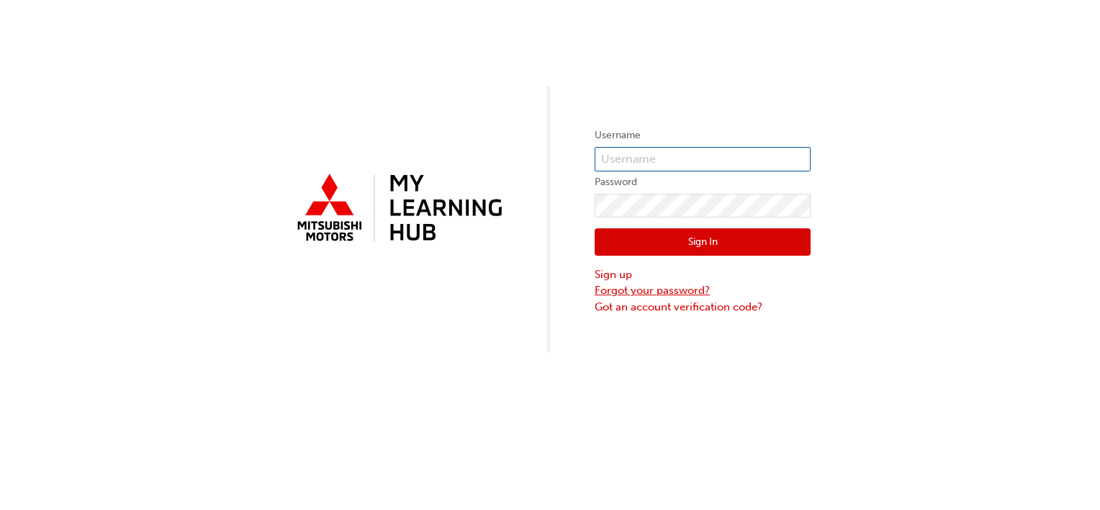
type input "0005924285"
click at [654, 291] on link "Forgot your password?" at bounding box center [702, 290] width 216 height 17
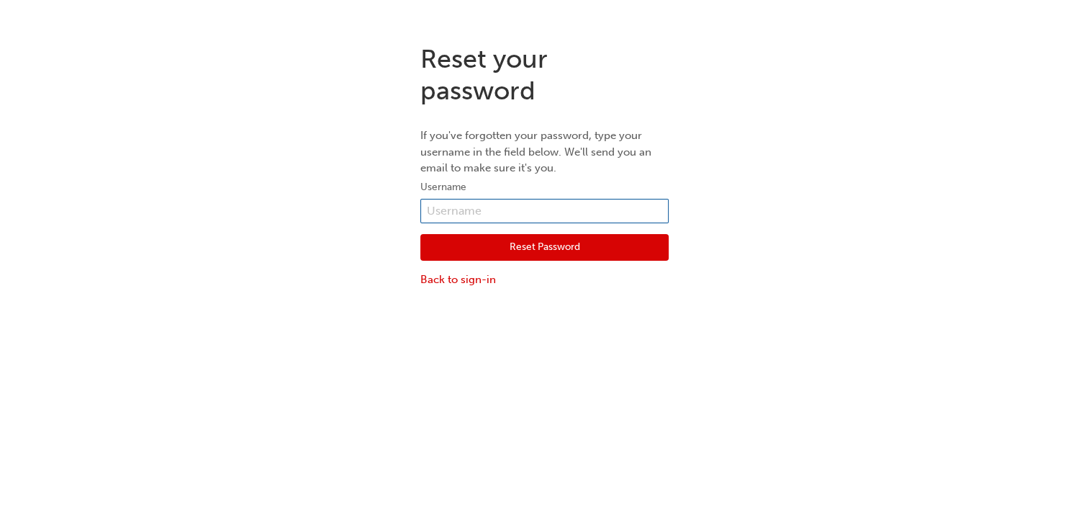
click at [521, 204] on input "text" at bounding box center [544, 211] width 248 height 24
paste input "0005873572"
type input "0005873572"
click at [550, 245] on button "Reset Password" at bounding box center [544, 247] width 248 height 27
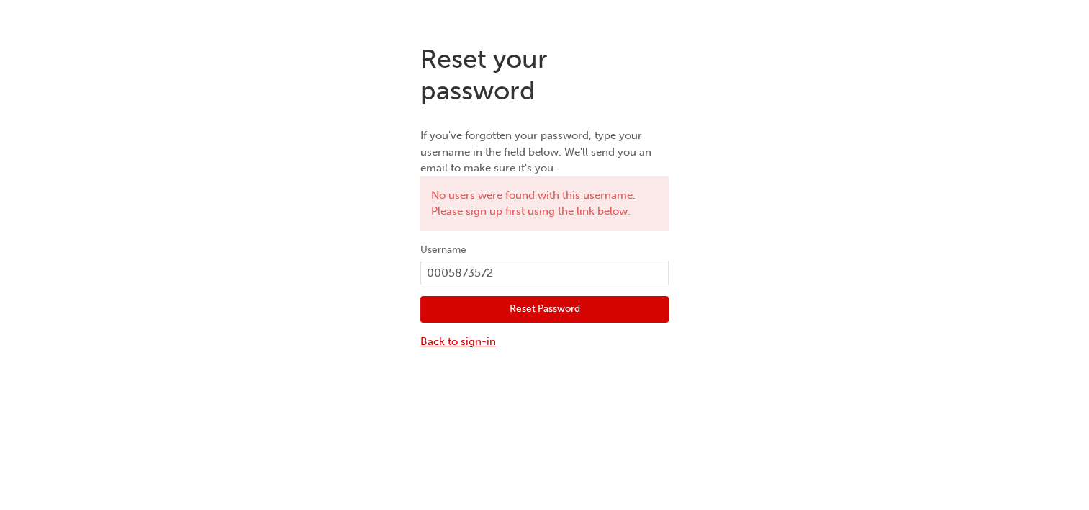
click at [479, 340] on link "Back to sign-in" at bounding box center [544, 341] width 248 height 17
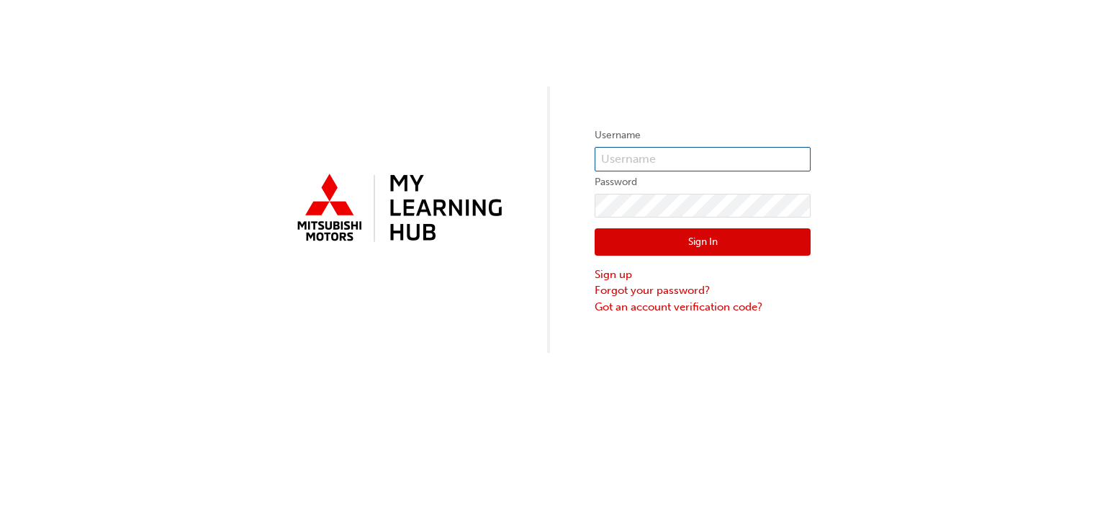
type input "0005924285"
click at [679, 162] on input "0005924285" at bounding box center [702, 159] width 216 height 24
click at [680, 162] on input "0005924285" at bounding box center [702, 159] width 216 height 24
paste input "0005873572"
type input "0005873572"
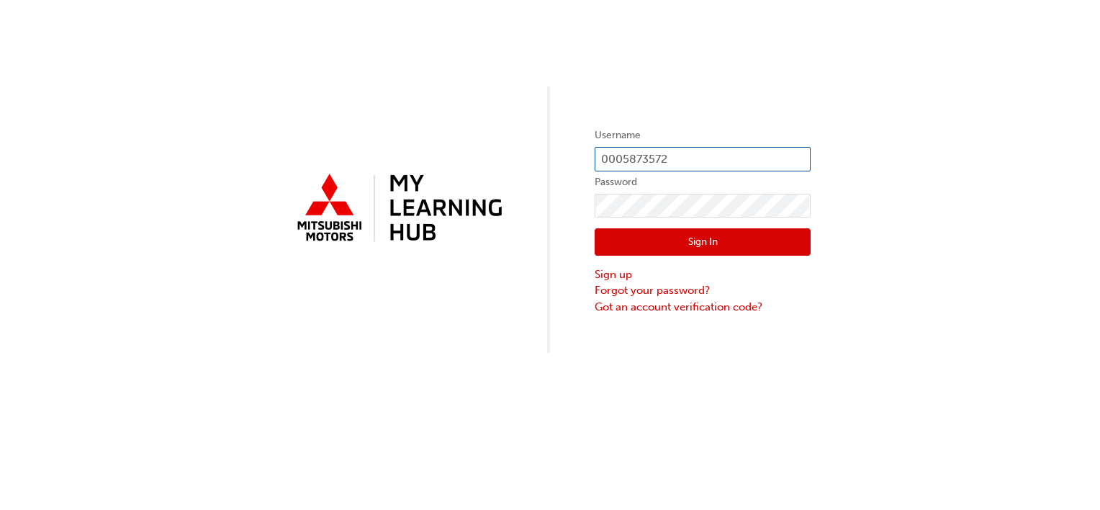
click at [694, 170] on input "0005873572" at bounding box center [702, 159] width 216 height 24
click at [600, 153] on input "0005873572" at bounding box center [702, 159] width 216 height 24
click at [600, 158] on input "0005873572" at bounding box center [702, 159] width 216 height 24
click at [508, 257] on div "Username 0005873572 Password Sign In Sign up Forgot your password? Got an accou…" at bounding box center [550, 176] width 1100 height 353
click at [665, 78] on div "Username 0005873572 Password Sign In Sign up Forgot your password? Got an accou…" at bounding box center [550, 176] width 1100 height 353
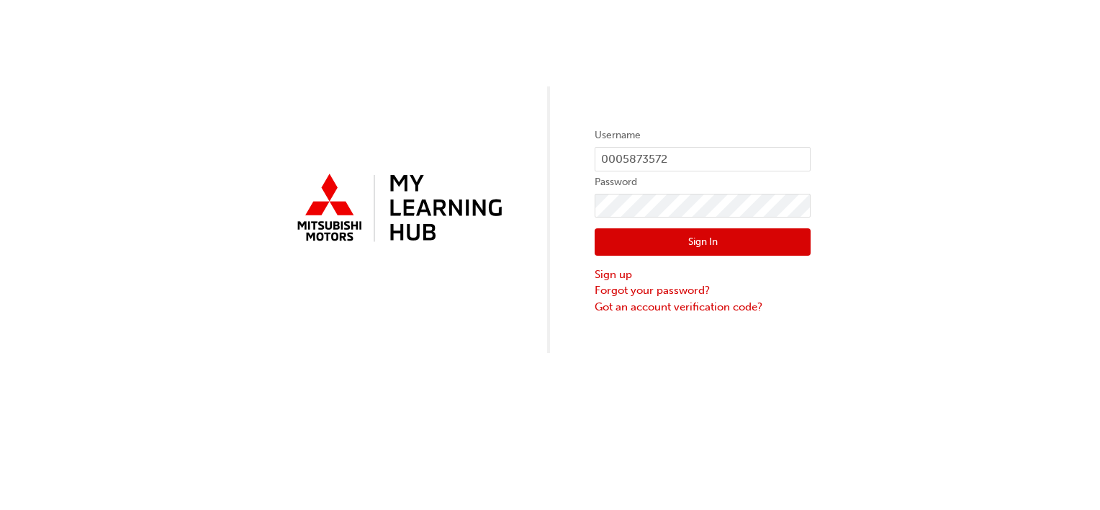
click at [483, 284] on div "Username 0005873572 Password Sign In Sign up Forgot your password? Got an accou…" at bounding box center [550, 176] width 1100 height 353
click at [496, 291] on div "Username 0005873572 Password Sign In Sign up Forgot your password? Got an accou…" at bounding box center [550, 176] width 1100 height 353
click at [677, 292] on link "Forgot your password?" at bounding box center [702, 290] width 216 height 17
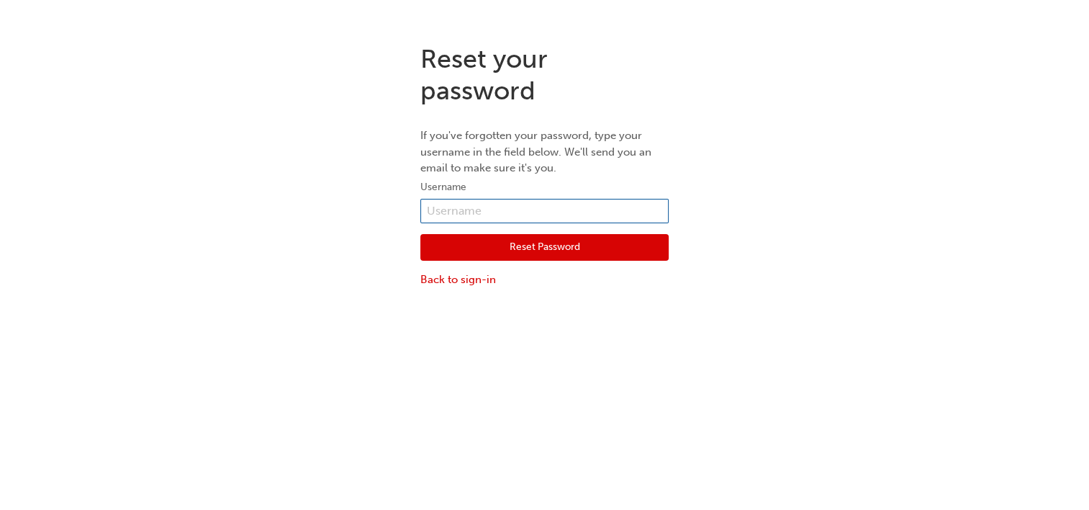
click at [459, 207] on input "text" at bounding box center [544, 211] width 248 height 24
paste input "0005873572"
type input "0005873572"
click button "Reset Password" at bounding box center [544, 247] width 248 height 27
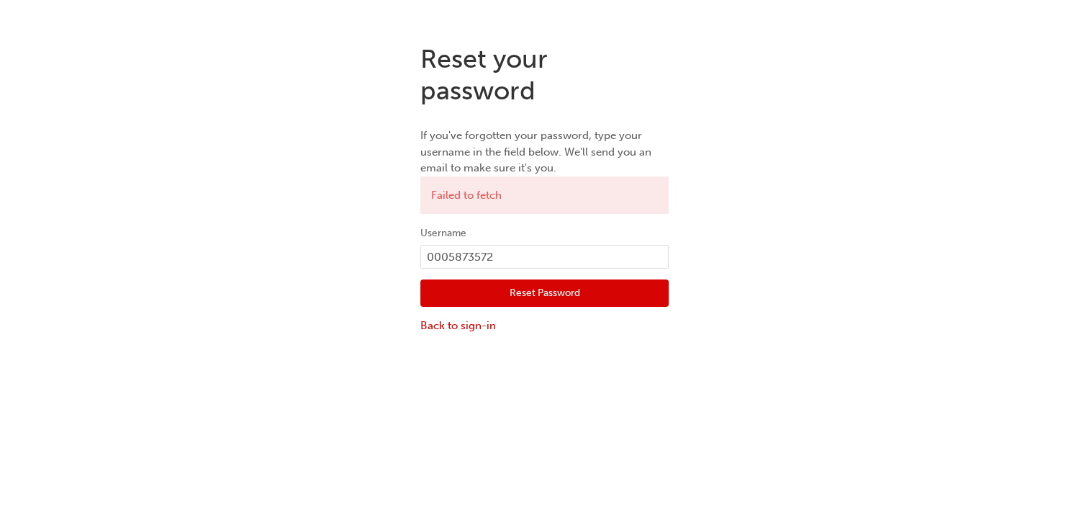
click at [685, 353] on div "Reset your password If you've forgotten your password, type your username in th…" at bounding box center [544, 287] width 1089 height 510
click at [549, 294] on button "Reset Password" at bounding box center [544, 292] width 248 height 27
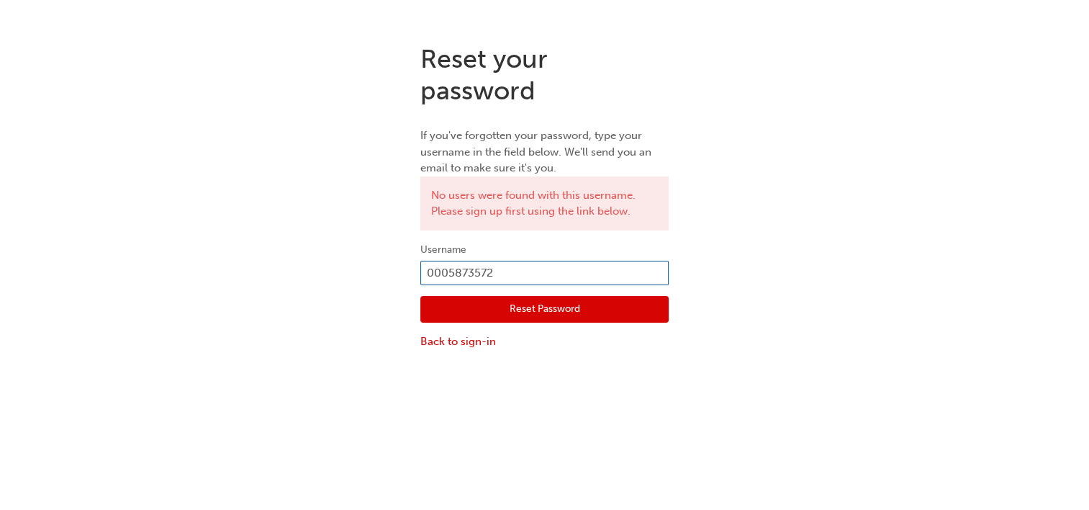
click at [506, 271] on input "0005873572" at bounding box center [544, 273] width 248 height 24
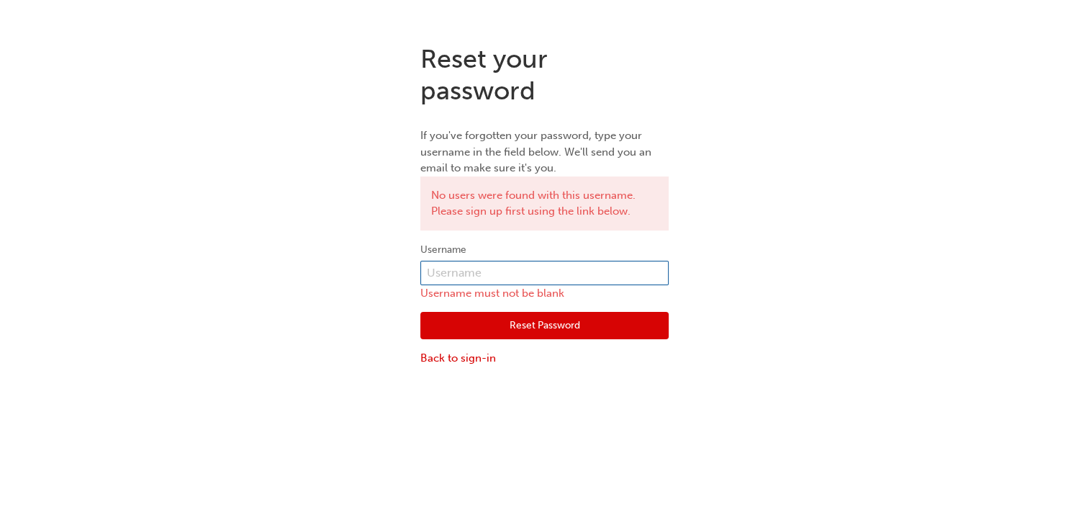
paste input "5873572"
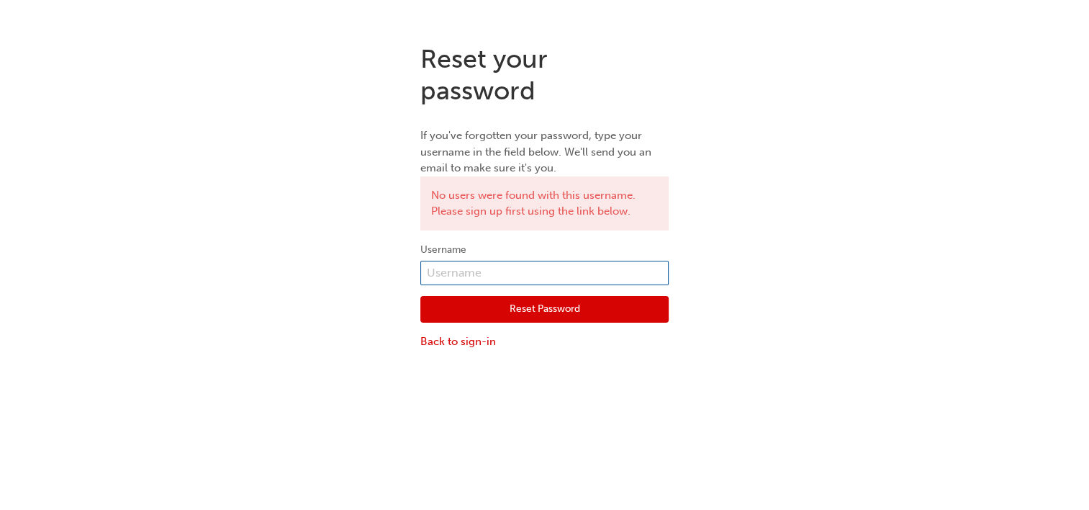
type input "5873572"
click button "Reset Password" at bounding box center [544, 309] width 248 height 27
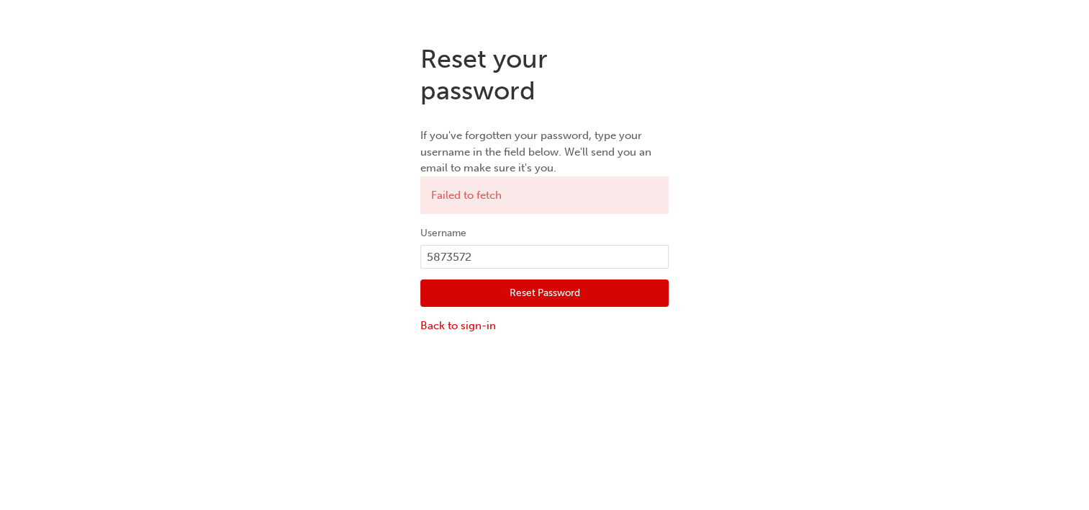
click at [800, 320] on div "Reset your password If you've forgotten your password, type your username in th…" at bounding box center [544, 188] width 1089 height 312
click at [427, 256] on input "5873572" at bounding box center [544, 257] width 248 height 24
type input "0005873572"
click button "Reset Password" at bounding box center [544, 292] width 248 height 27
click at [464, 326] on link "Back to sign-in" at bounding box center [544, 325] width 248 height 17
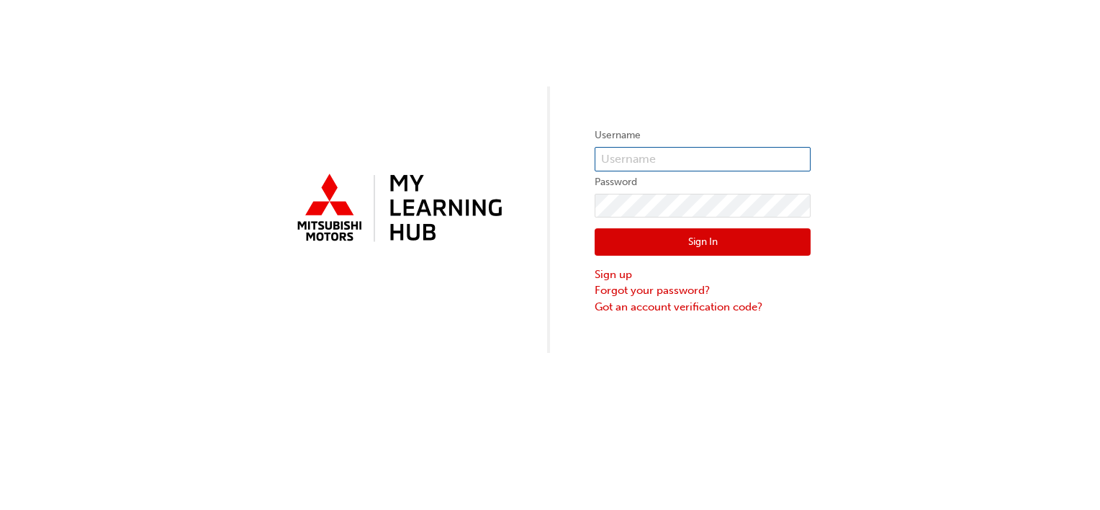
type input "0005924285"
click at [628, 290] on link "Forgot your password?" at bounding box center [702, 290] width 216 height 17
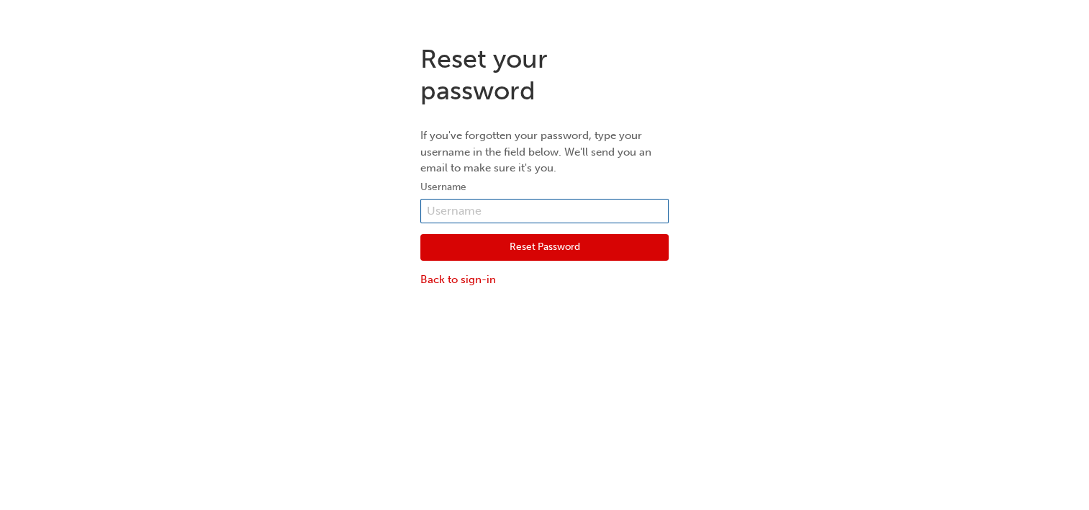
click at [543, 219] on input "text" at bounding box center [544, 211] width 248 height 24
type input "0005873572"
click button "Reset Password" at bounding box center [544, 247] width 248 height 27
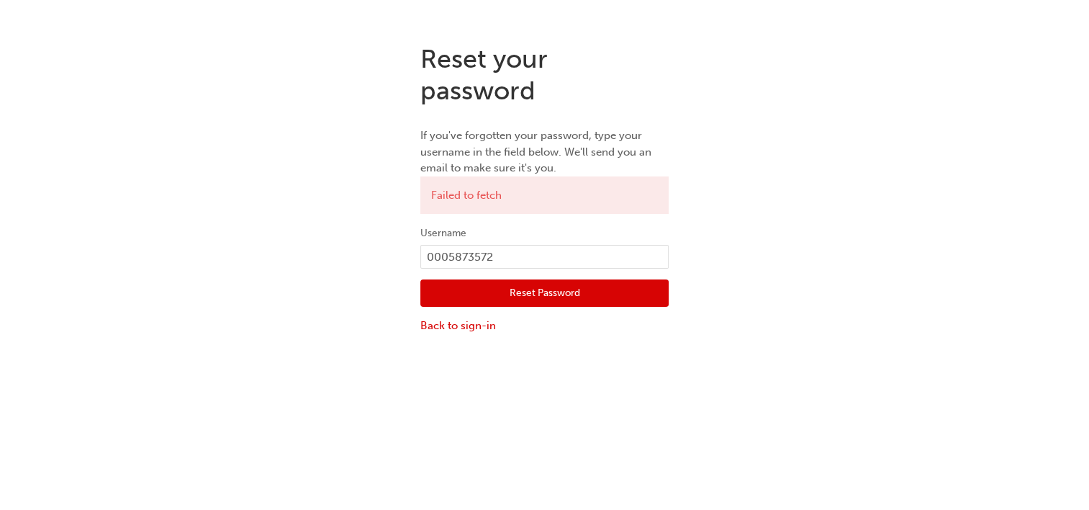
click at [972, 164] on div "Reset your password If you've forgotten your password, type your username in th…" at bounding box center [544, 188] width 1089 height 312
click at [538, 283] on button "Reset Password" at bounding box center [544, 292] width 248 height 27
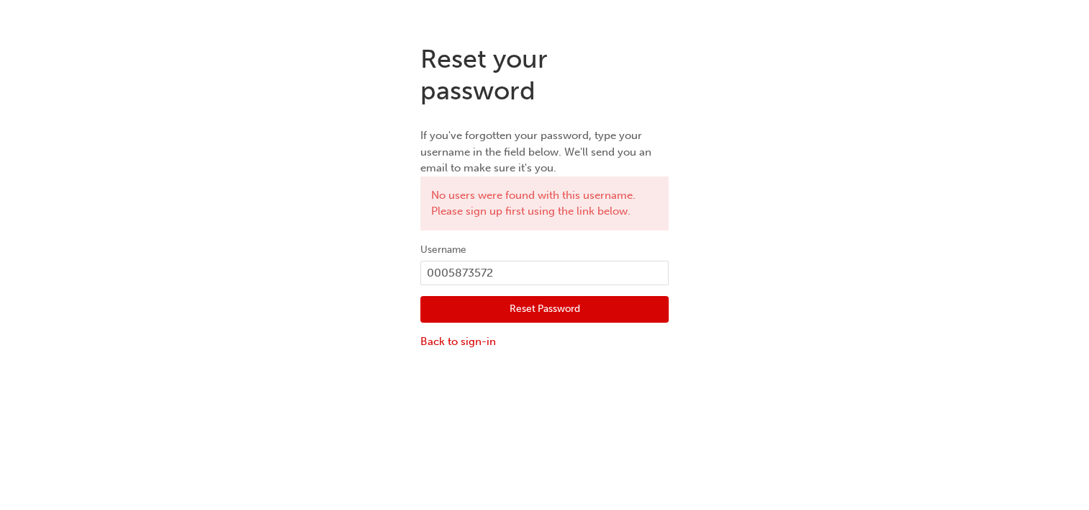
click at [559, 299] on button "Reset Password" at bounding box center [544, 309] width 248 height 27
click at [449, 342] on link "Back to sign-in" at bounding box center [544, 341] width 248 height 17
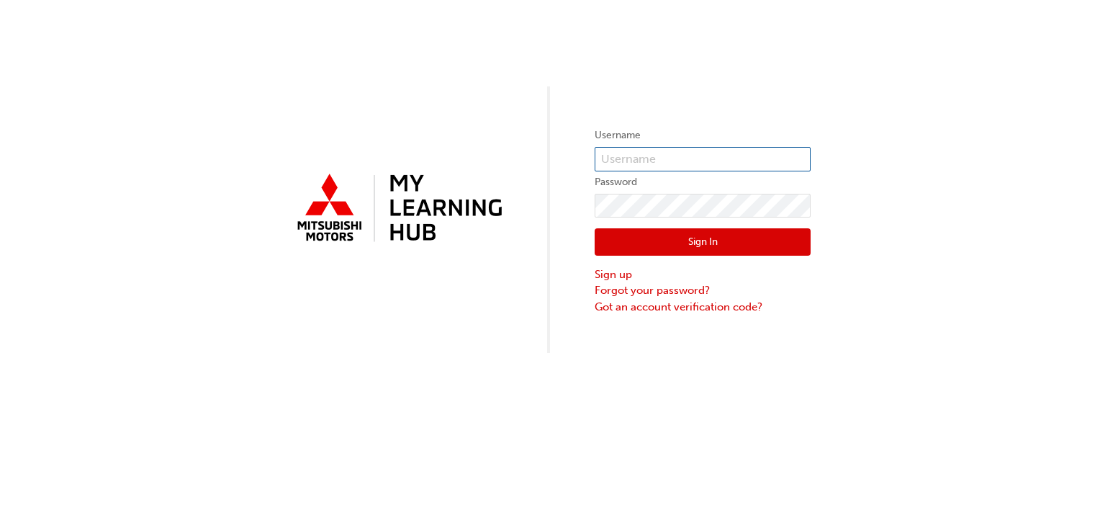
type input "0005924285"
click at [679, 243] on button "Sign In" at bounding box center [702, 241] width 216 height 27
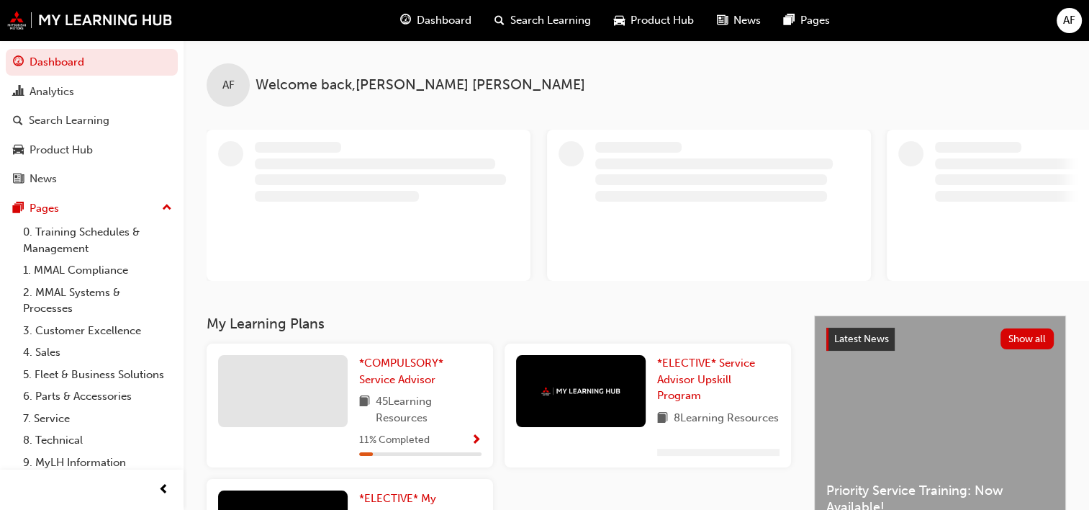
click at [1059, 19] on div "AF" at bounding box center [1069, 20] width 25 height 25
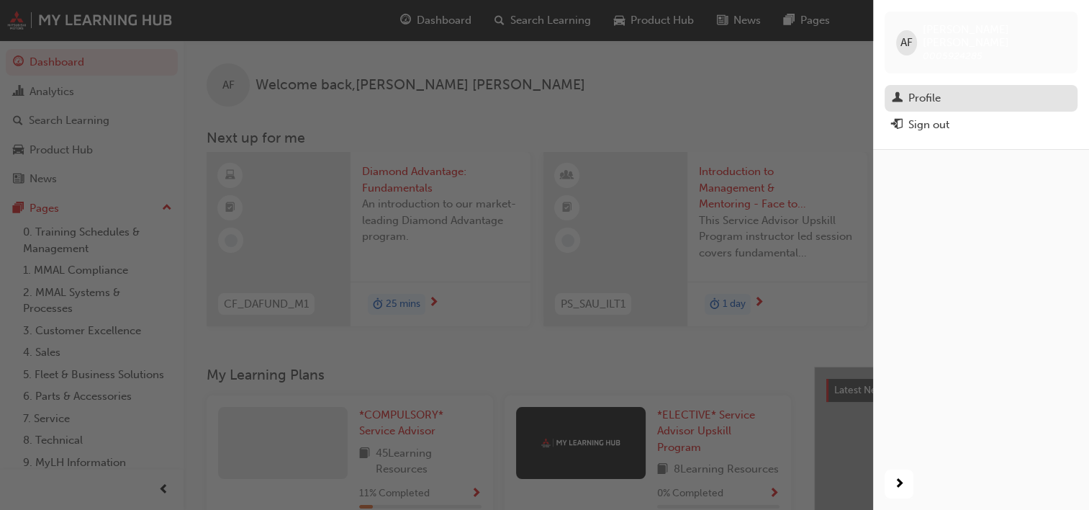
click at [907, 89] on div "Profile" at bounding box center [981, 98] width 178 height 18
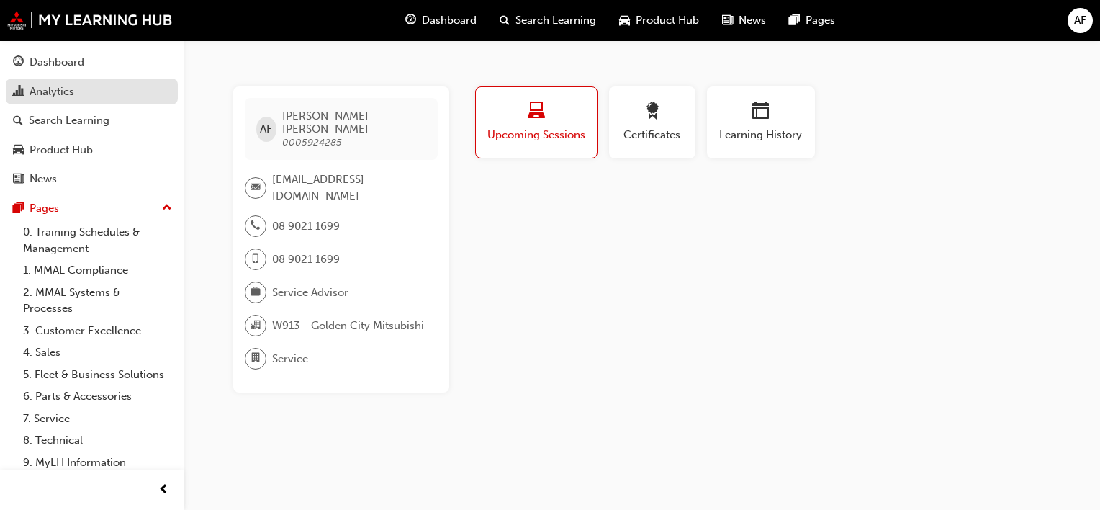
click at [41, 92] on div "Analytics" at bounding box center [52, 91] width 45 height 17
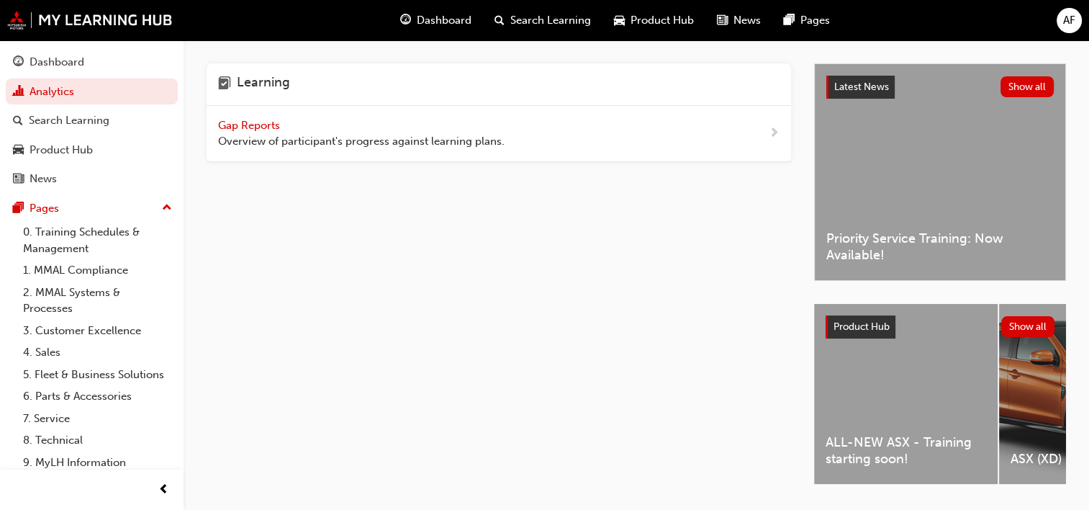
click at [270, 123] on span "Gap Reports" at bounding box center [250, 125] width 65 height 13
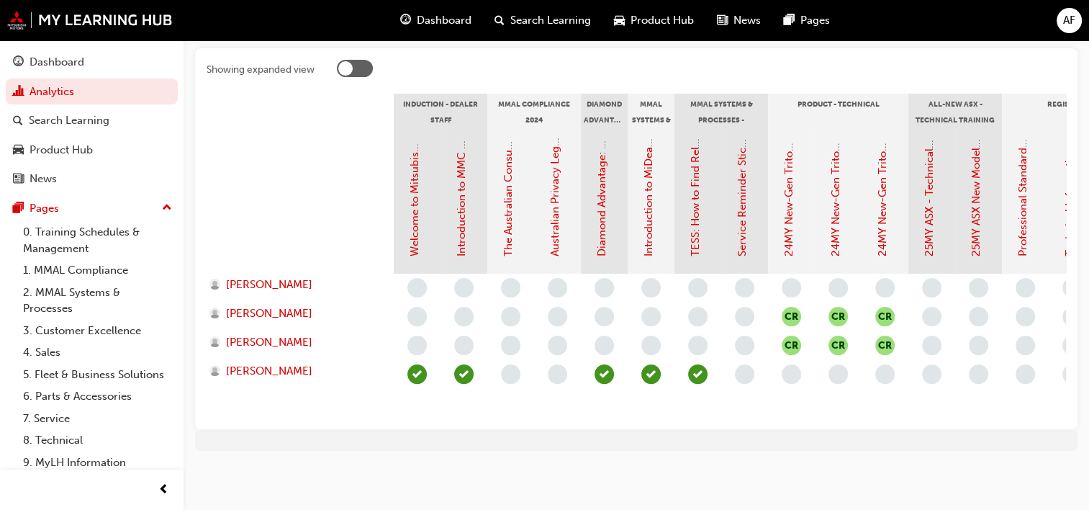
scroll to position [308, 0]
click at [276, 334] on span "[PERSON_NAME]" at bounding box center [269, 342] width 86 height 17
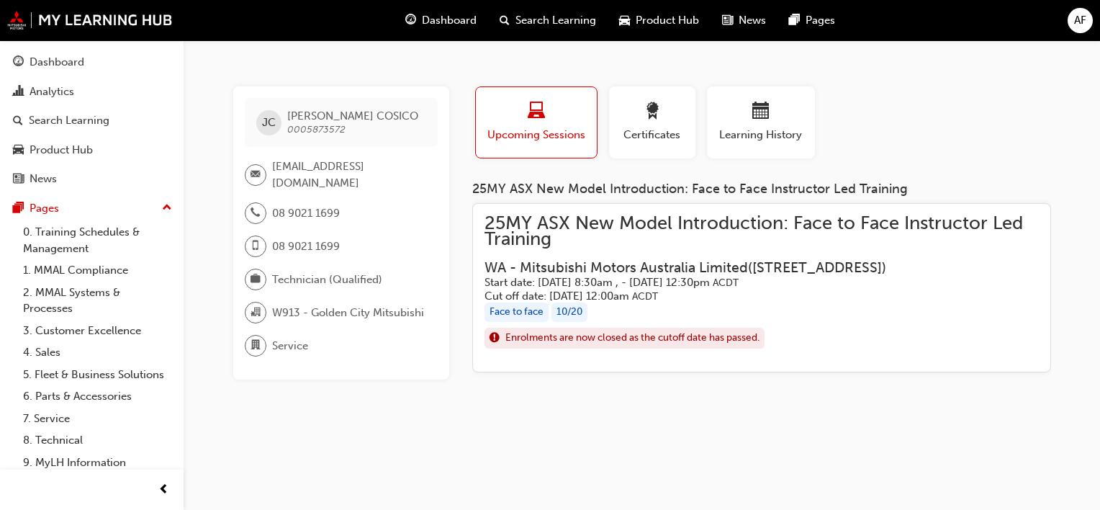
click at [315, 127] on span "0005873572" at bounding box center [316, 129] width 58 height 12
copy span "0005873572"
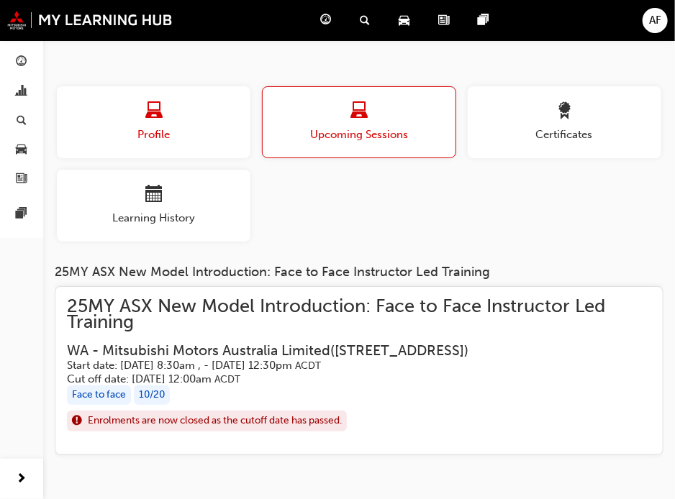
click at [178, 108] on div "button" at bounding box center [154, 113] width 194 height 22
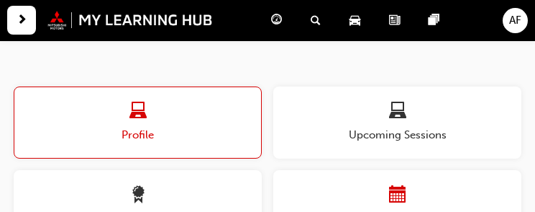
click at [305, 186] on div "button" at bounding box center [397, 197] width 248 height 22
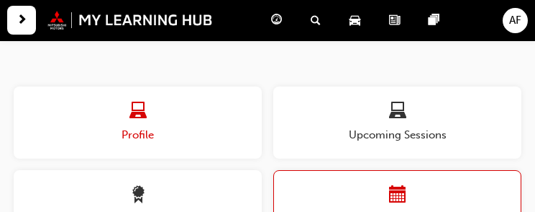
click at [132, 140] on span "Profile" at bounding box center [138, 135] width 248 height 17
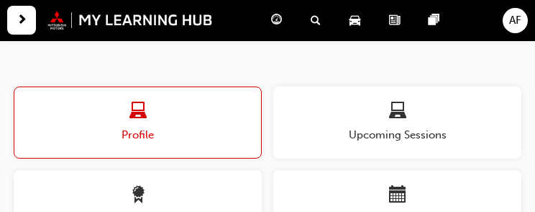
click at [158, 102] on div "button" at bounding box center [137, 113] width 247 height 22
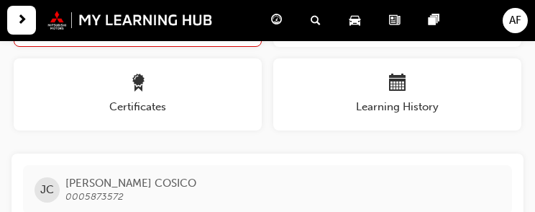
scroll to position [147, 0]
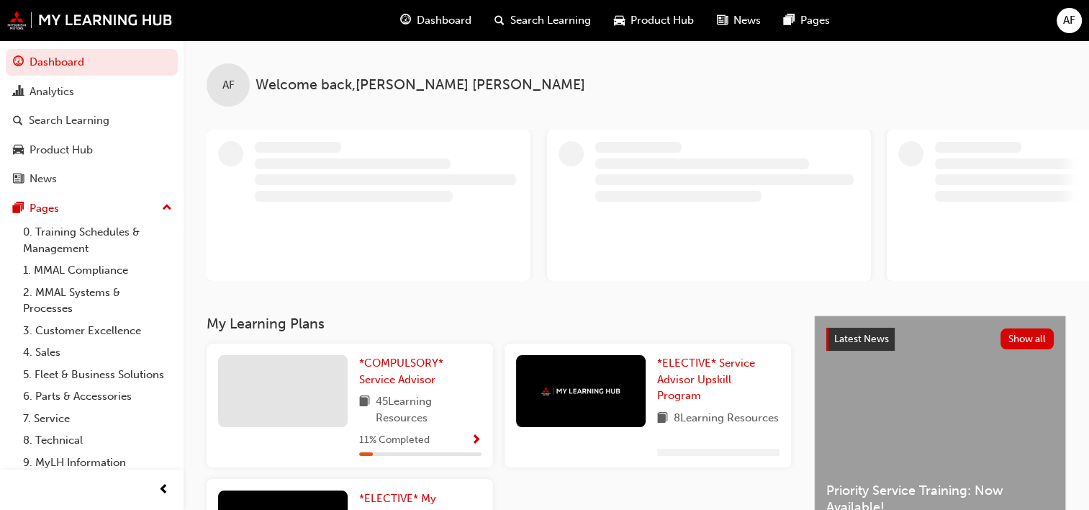
click at [1063, 22] on span "AF" at bounding box center [1069, 20] width 12 height 17
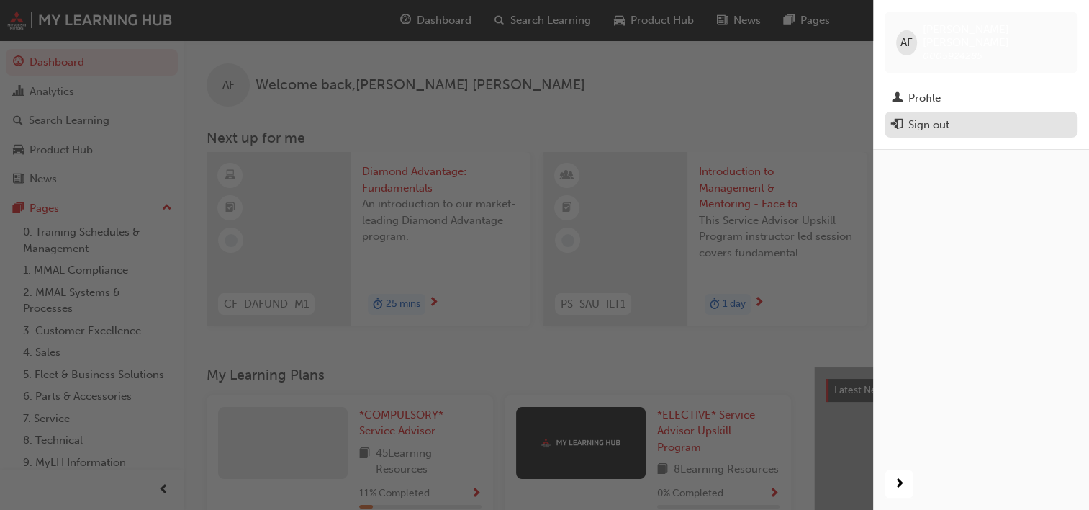
click at [924, 117] on div "Sign out" at bounding box center [928, 125] width 41 height 17
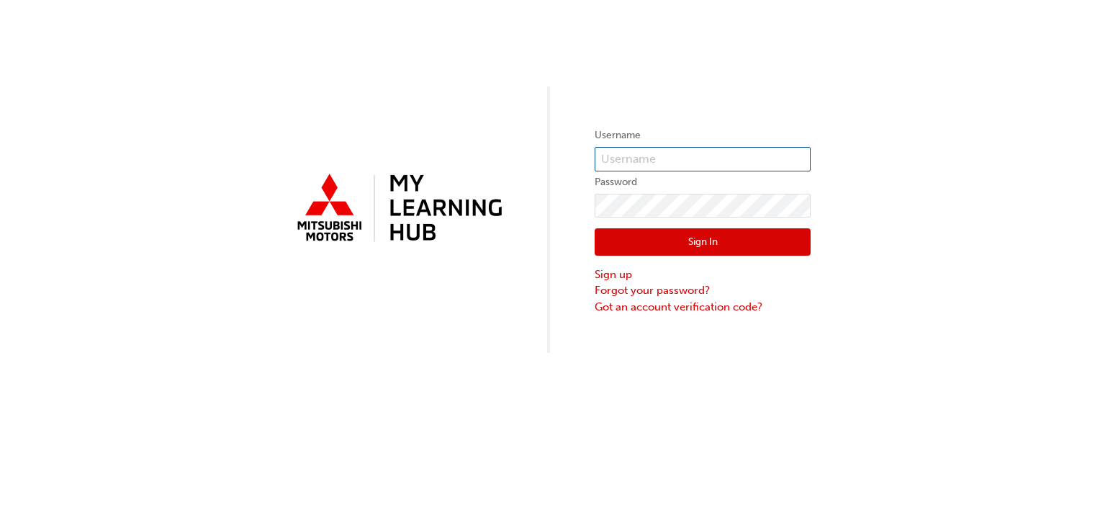
type input "0005924285"
click at [708, 158] on input "0005924285" at bounding box center [702, 159] width 216 height 24
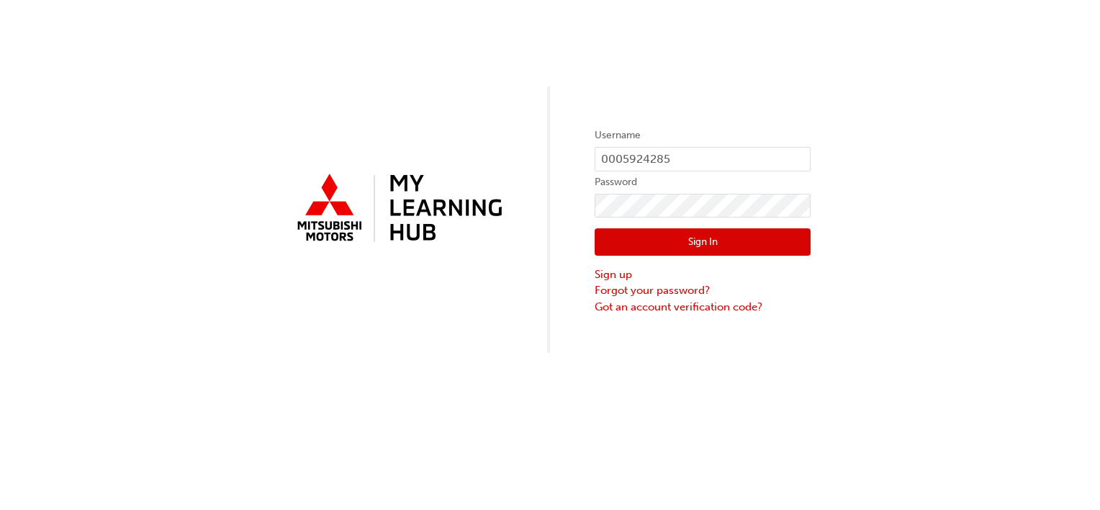
click at [458, 285] on div "Username 0005924285 Password Sign In Sign up Forgot your password? Got an accou…" at bounding box center [550, 176] width 1100 height 353
click at [660, 291] on link "Forgot your password?" at bounding box center [702, 290] width 216 height 17
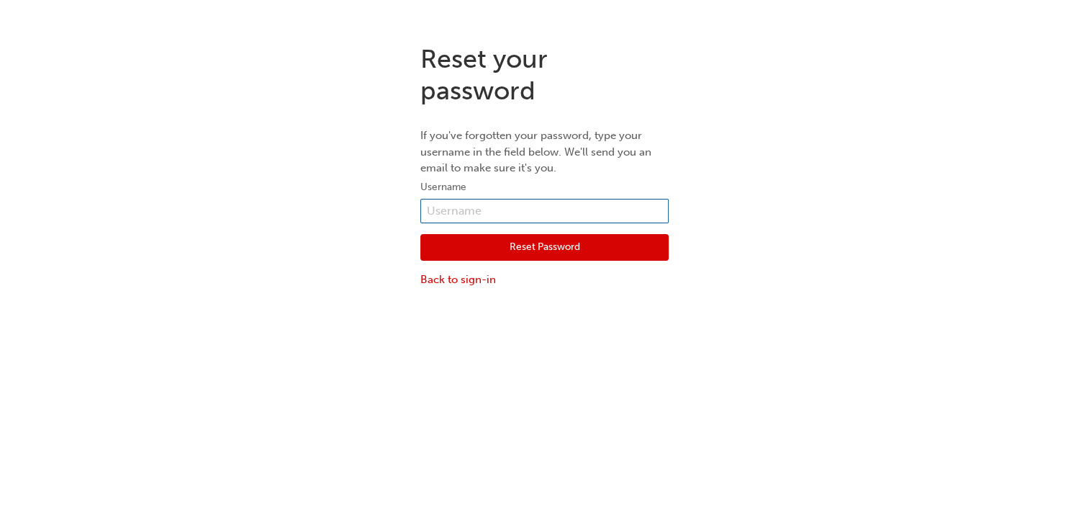
click at [513, 203] on input "text" at bounding box center [544, 211] width 248 height 24
paste input "0005873572"
type input "0005873572"
click at [509, 243] on button "Reset Password" at bounding box center [544, 247] width 248 height 27
